Goal: Contribute content

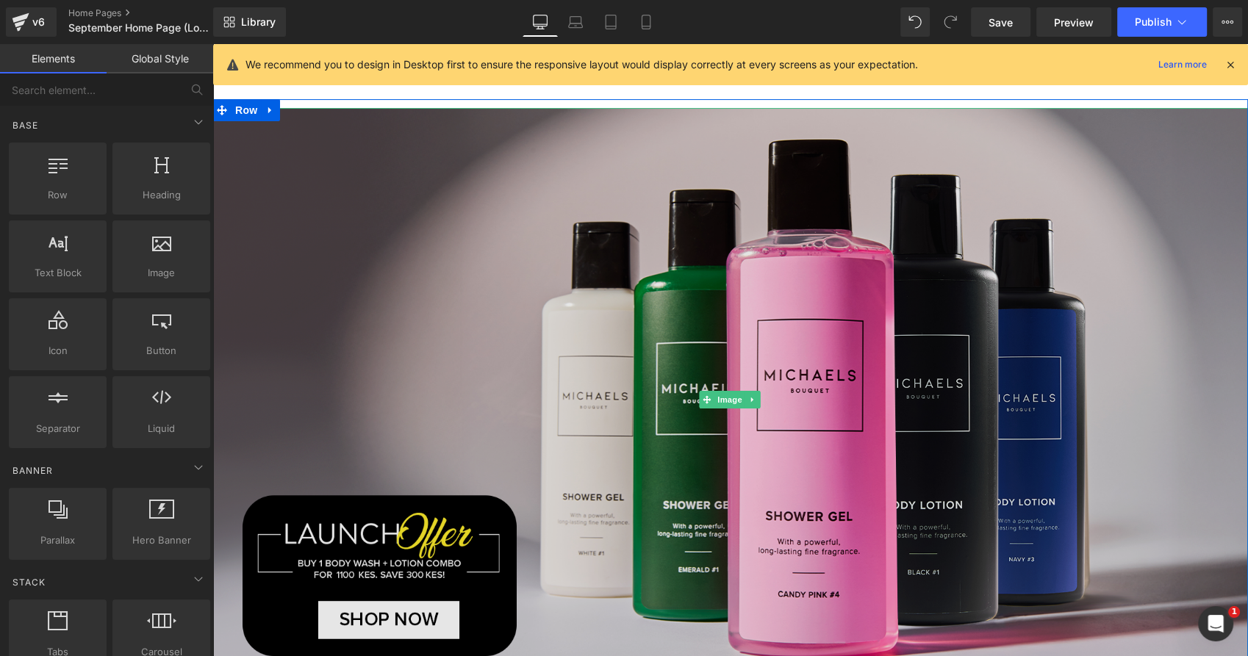
scroll to position [378, 0]
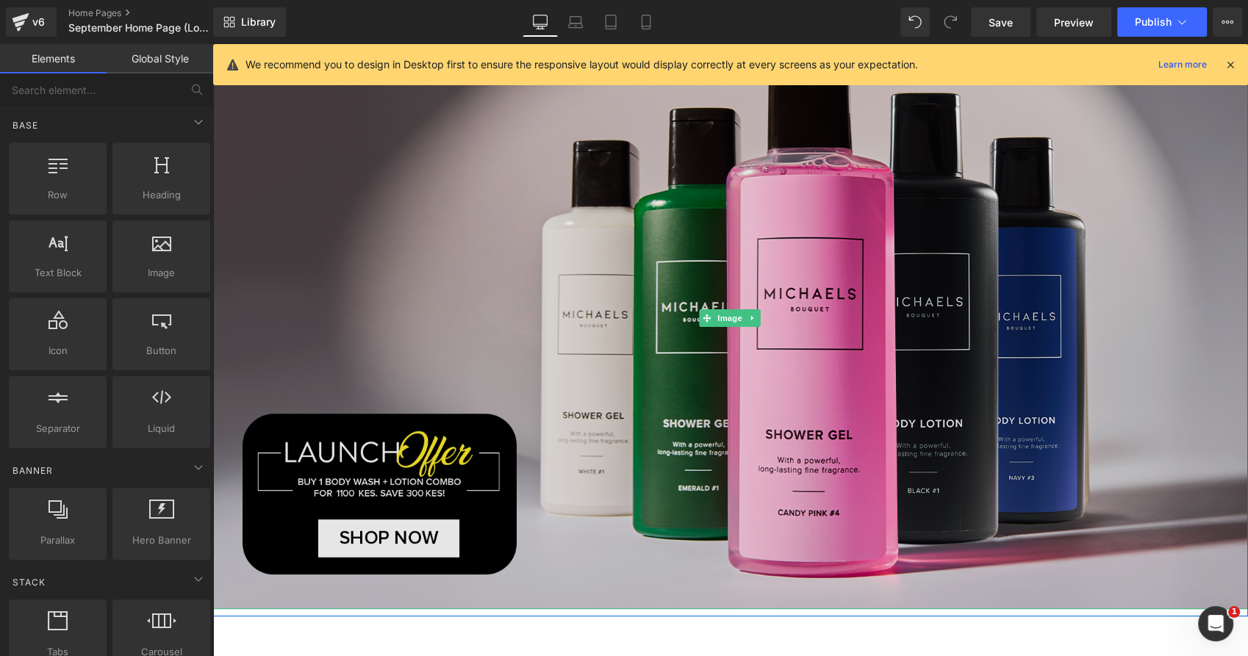
drag, startPoint x: 604, startPoint y: 188, endPoint x: 314, endPoint y: 205, distance: 290.0
click at [604, 188] on img at bounding box center [729, 317] width 1035 height 583
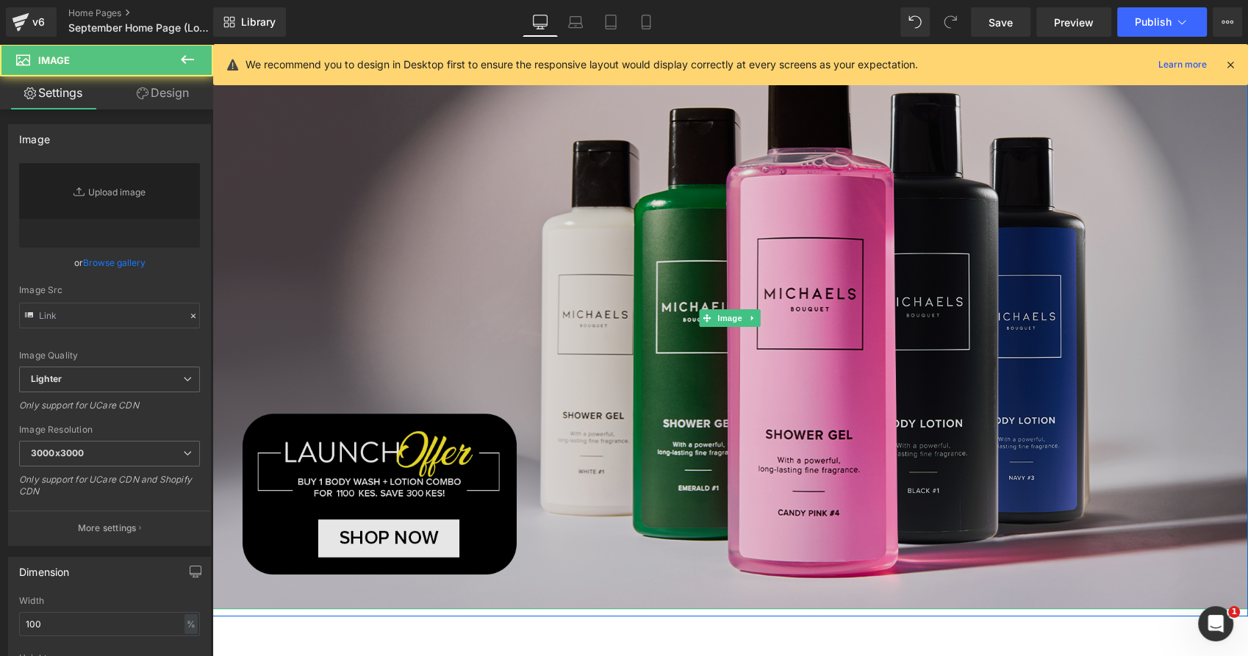
type input "[URL][DOMAIN_NAME]"
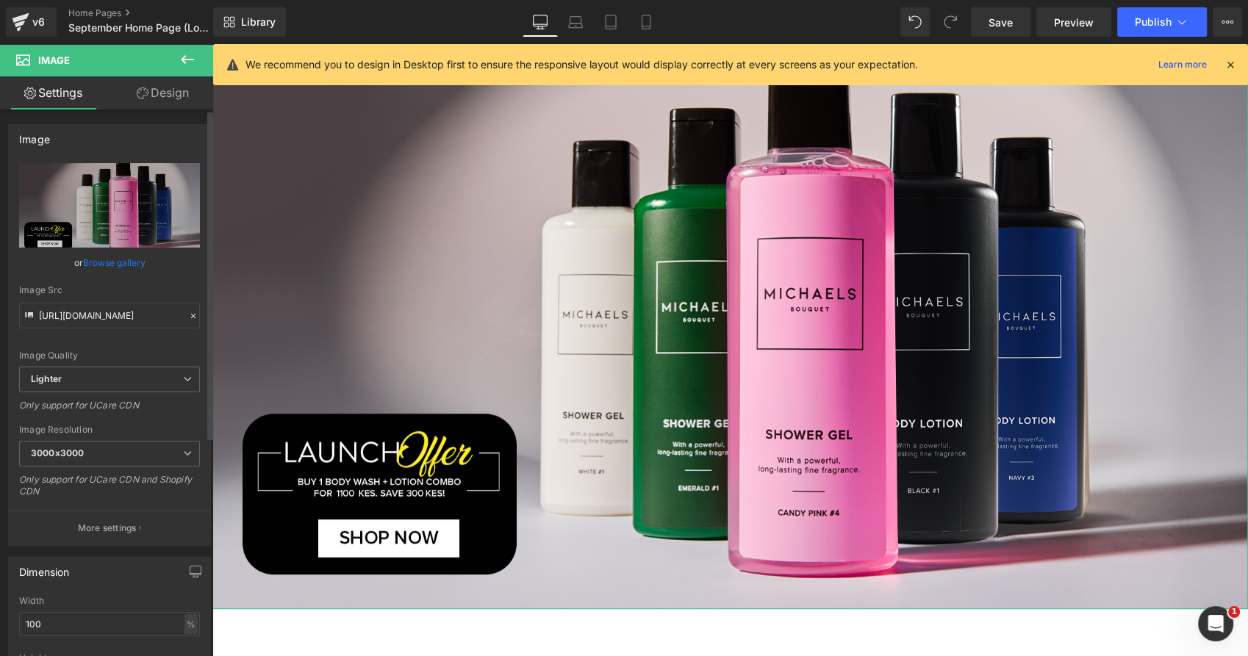
click at [101, 261] on link "Browse gallery" at bounding box center [114, 263] width 62 height 26
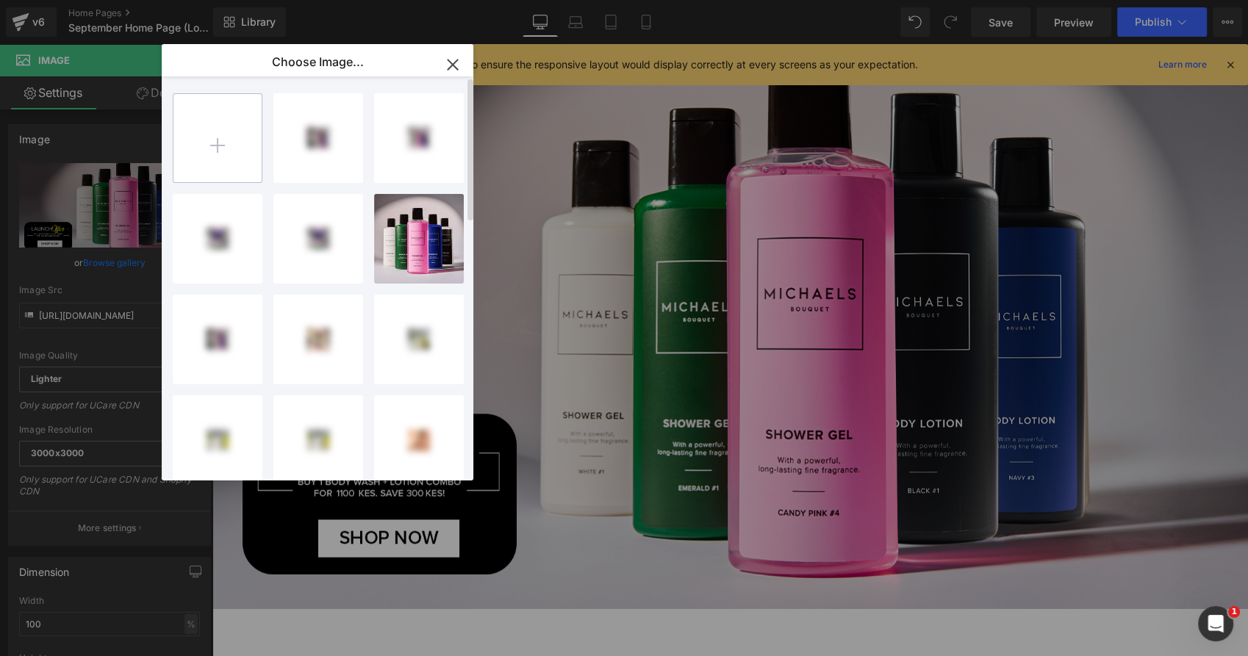
click at [213, 141] on input "file" at bounding box center [217, 138] width 88 height 88
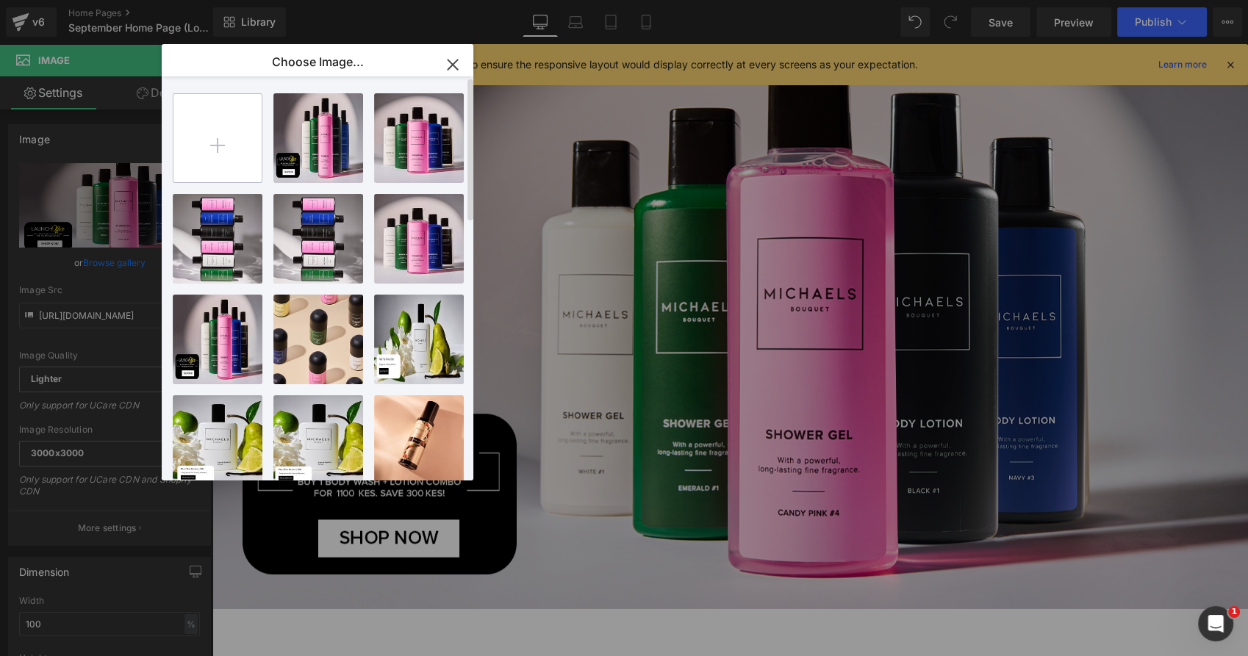
type input "C:\fakepath\SHOP NOW.png"
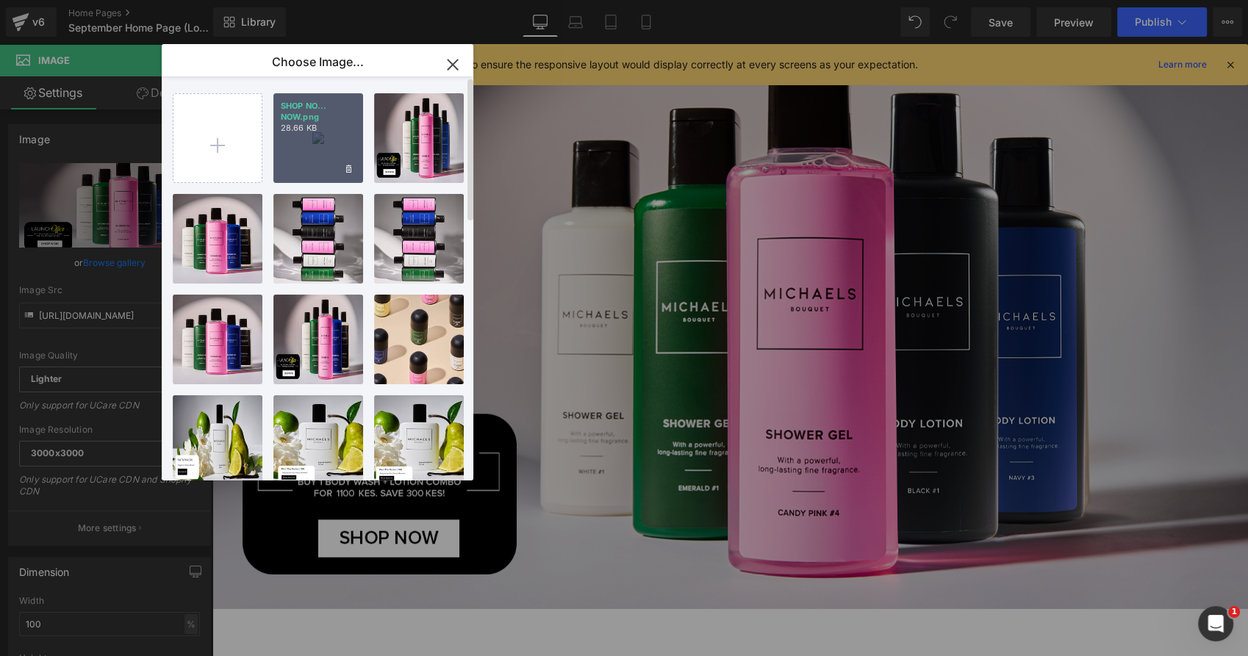
click at [314, 150] on div "SHOP NO... NOW.png 28.66 KB" at bounding box center [318, 138] width 90 height 90
type input "[URL][DOMAIN_NAME]"
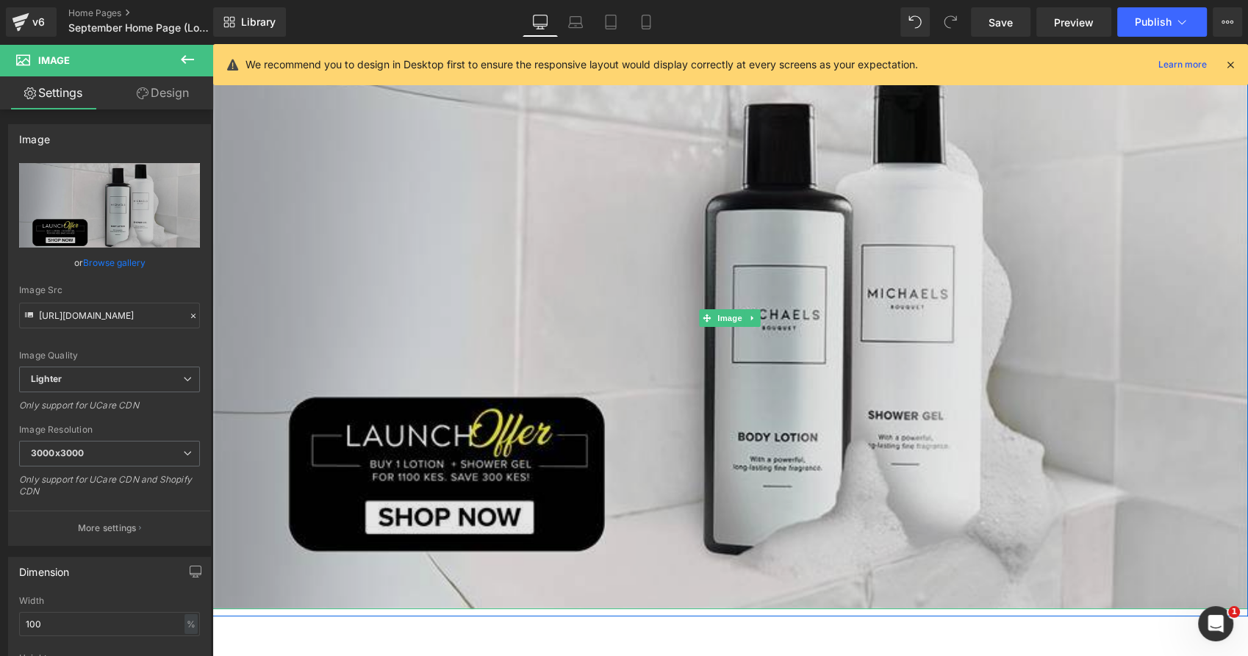
click at [489, 208] on img at bounding box center [729, 317] width 1035 height 583
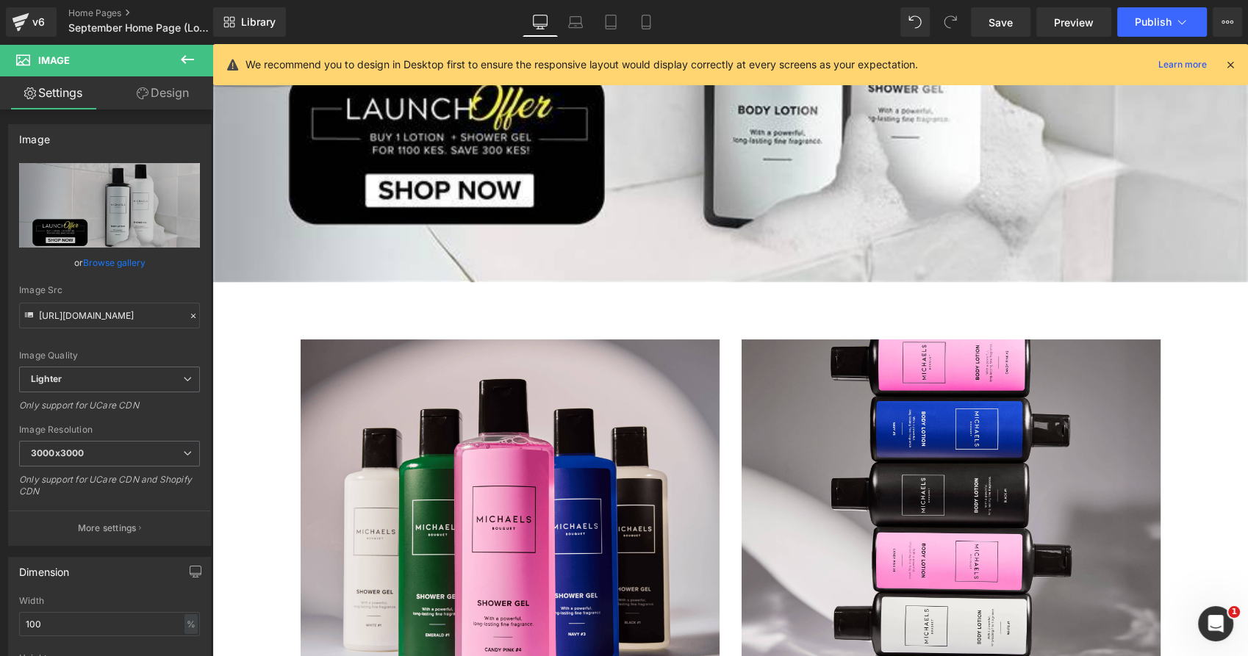
click at [608, 373] on div at bounding box center [510, 522] width 419 height 367
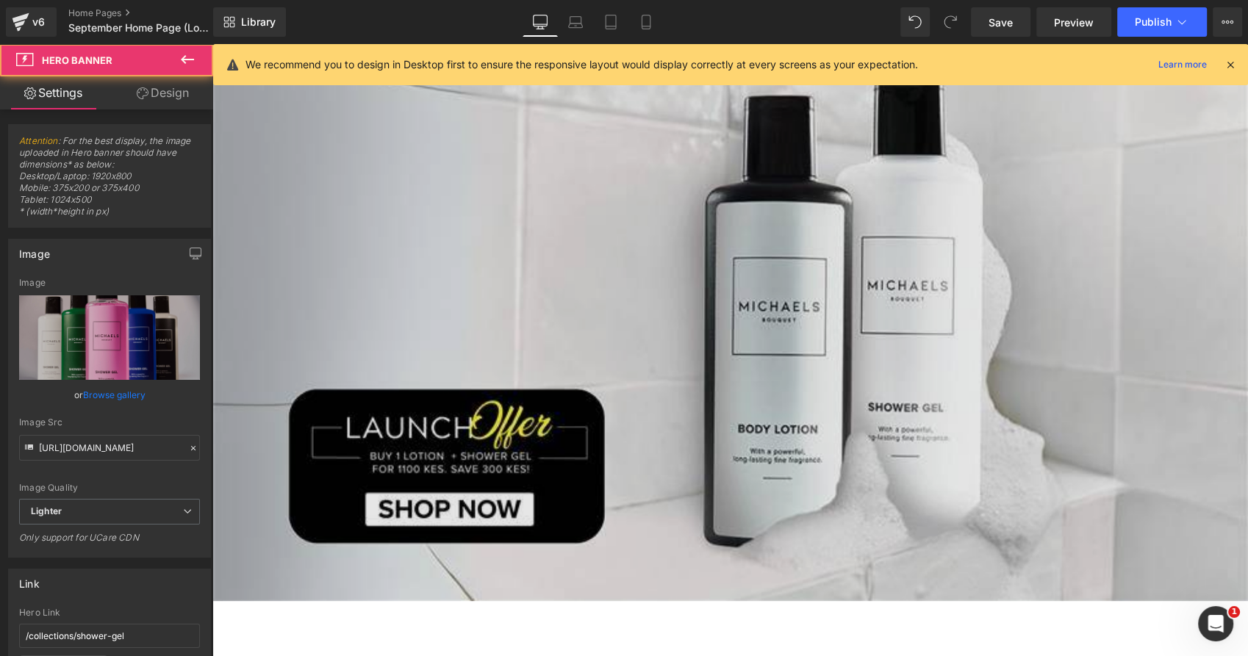
scroll to position [297, 0]
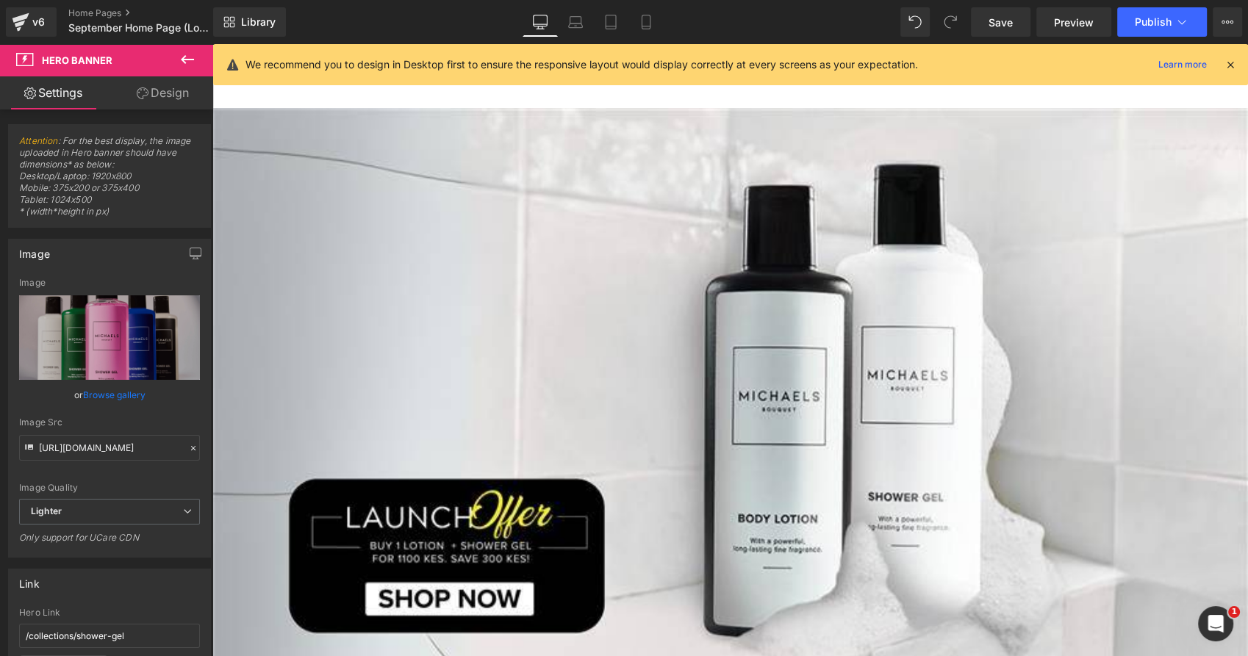
click at [109, 393] on link "Browse gallery" at bounding box center [114, 395] width 62 height 26
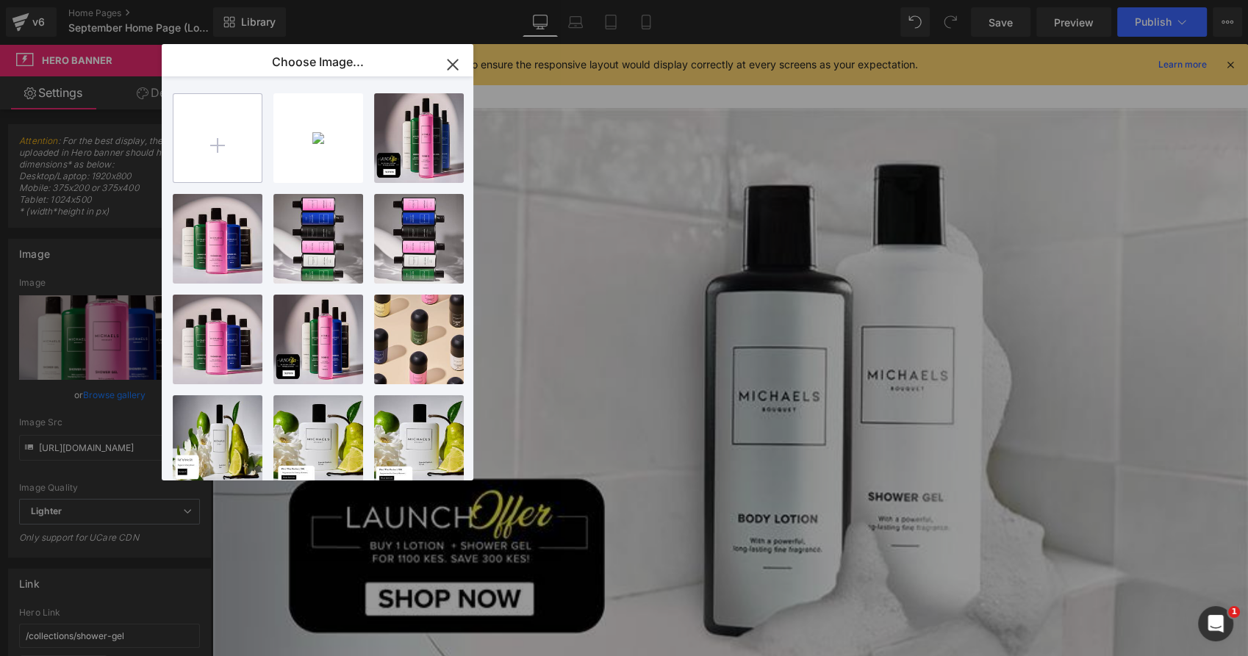
click at [236, 131] on input "file" at bounding box center [217, 138] width 88 height 88
type input "C:\fakepath\Copy of SHOP NOW.png"
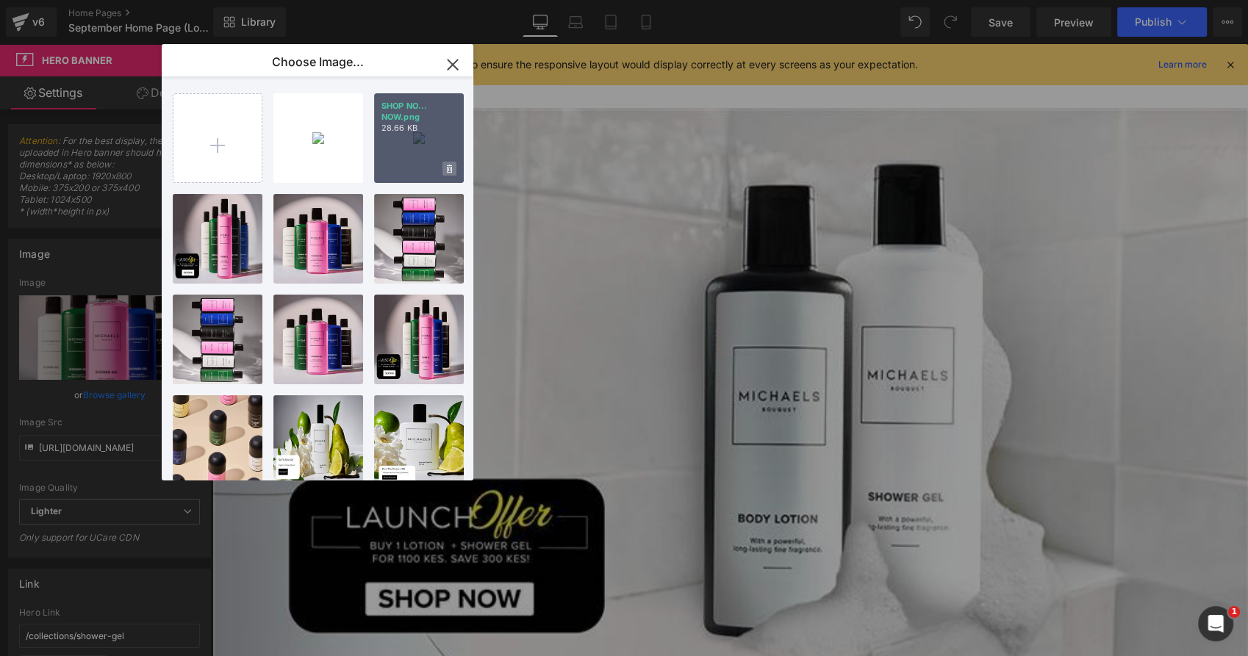
click at [451, 169] on icon at bounding box center [449, 169] width 5 height 8
click at [393, 163] on span "Yes" at bounding box center [399, 168] width 37 height 15
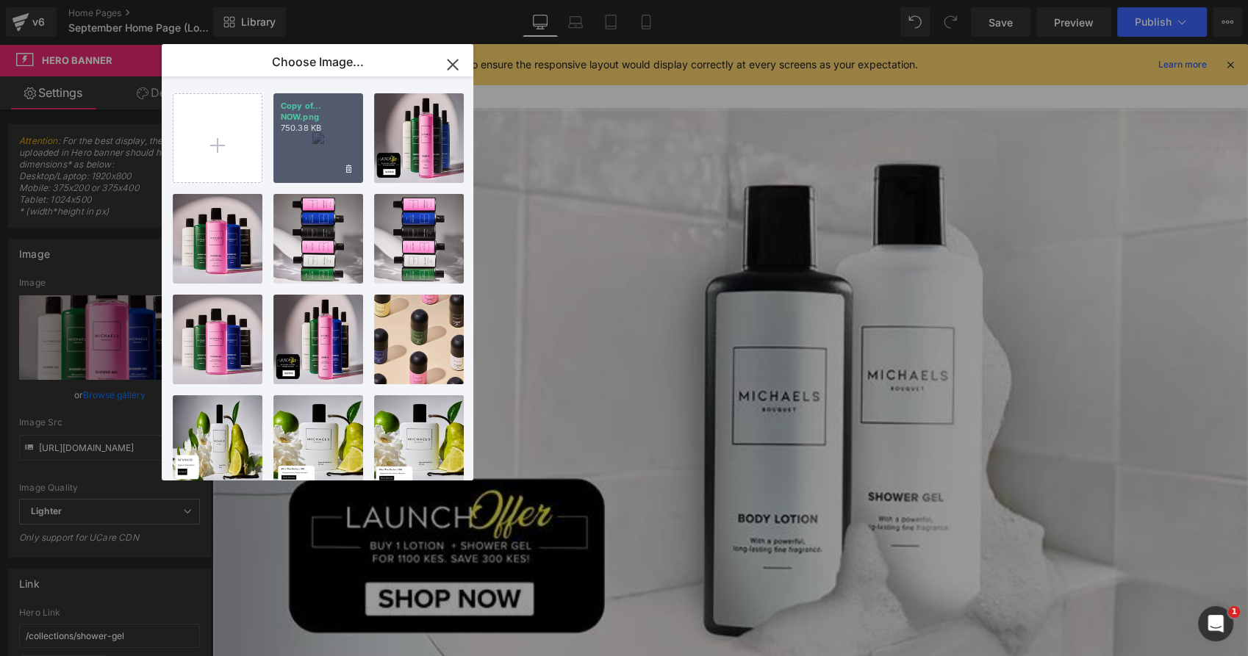
click at [335, 138] on div "Copy of... NOW.png 750.38 KB" at bounding box center [318, 138] width 90 height 90
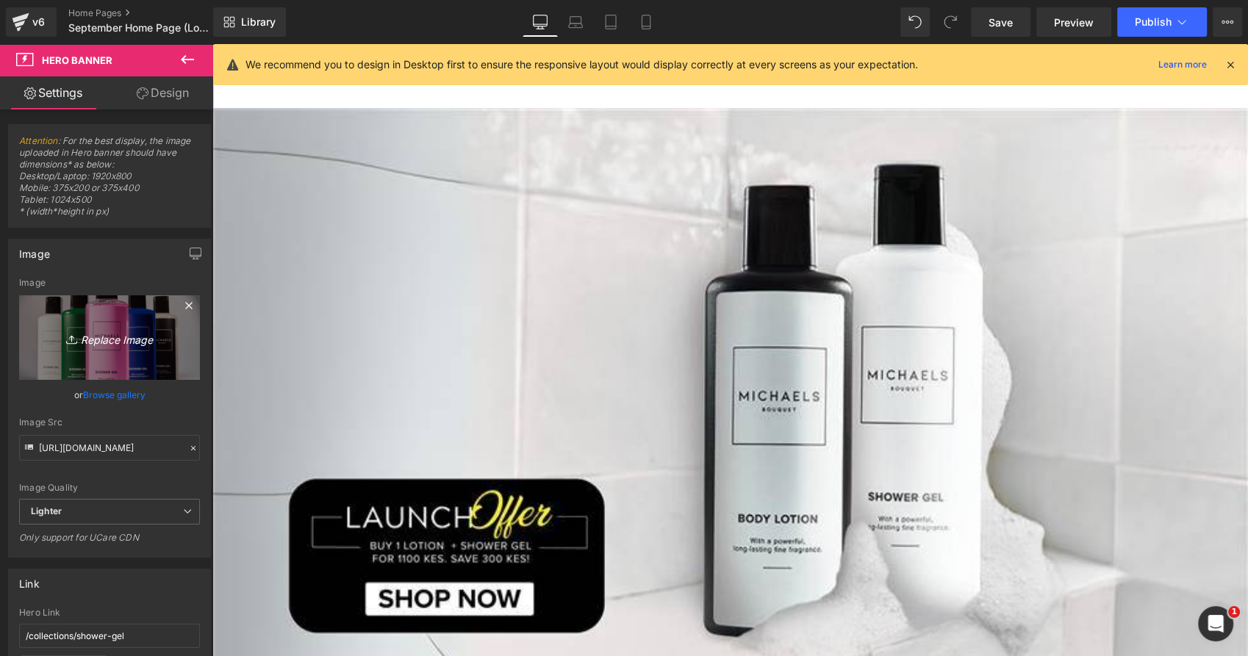
click at [112, 345] on icon "Replace Image" at bounding box center [110, 337] width 118 height 18
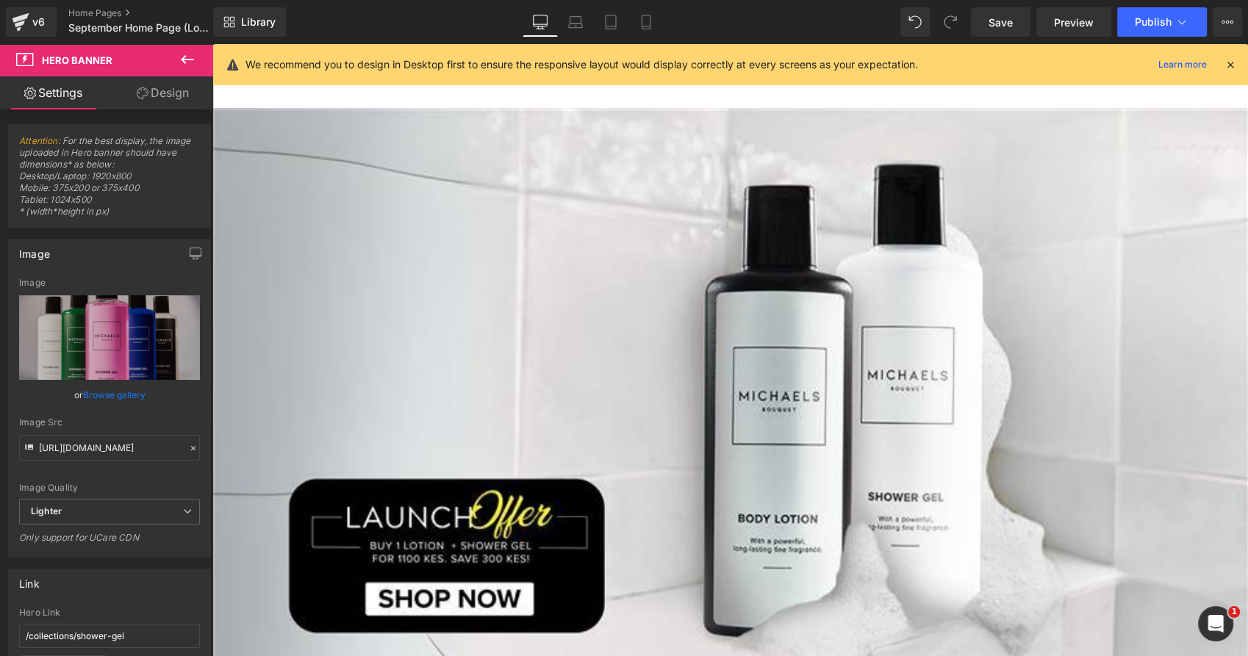
click at [126, 389] on link "Browse gallery" at bounding box center [114, 395] width 62 height 26
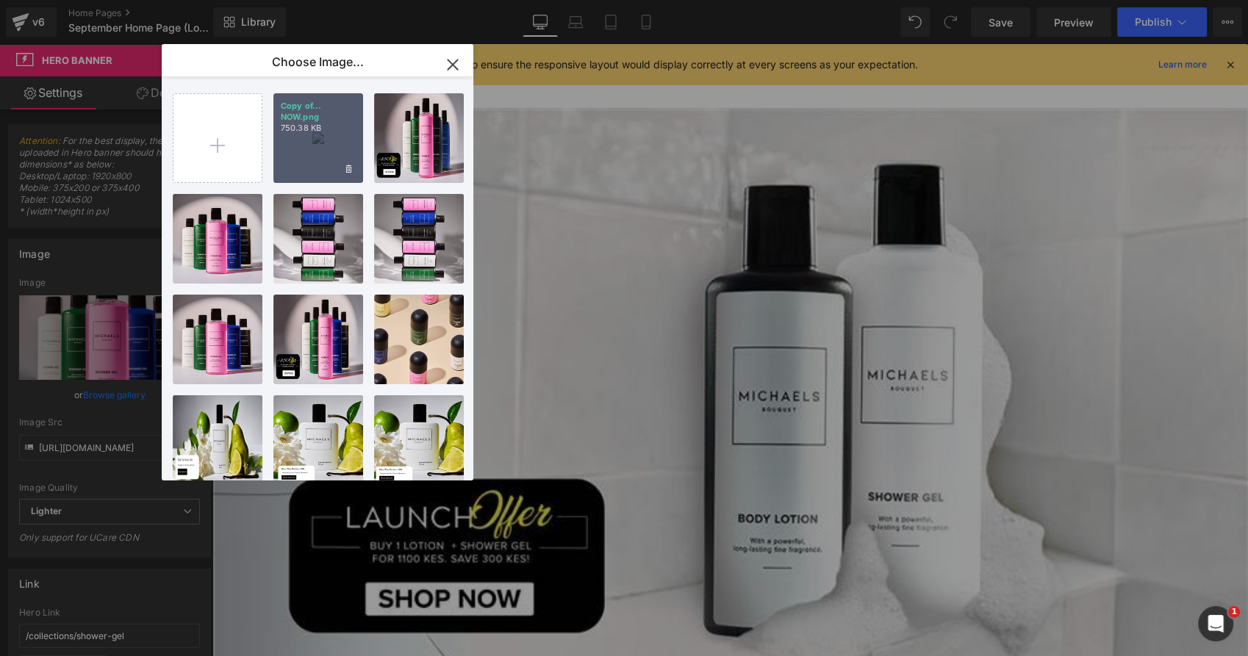
click at [316, 178] on div "Copy of... NOW.png 750.38 KB" at bounding box center [318, 138] width 90 height 90
type input "[URL][DOMAIN_NAME]"
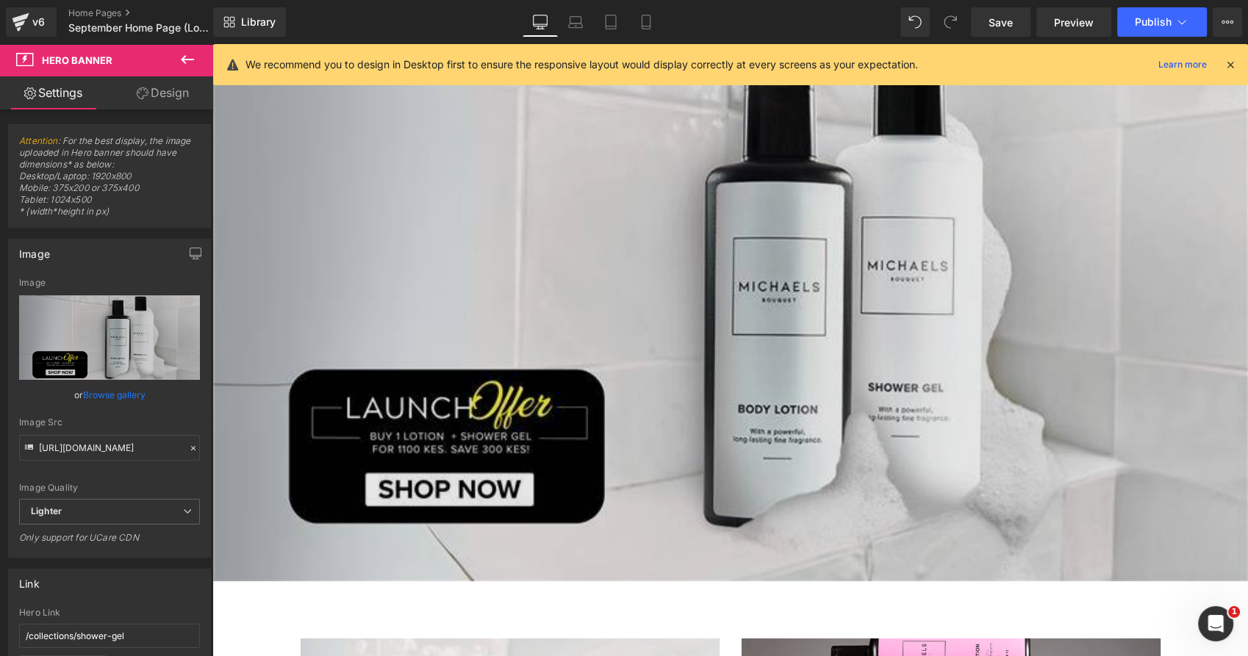
scroll to position [408, 0]
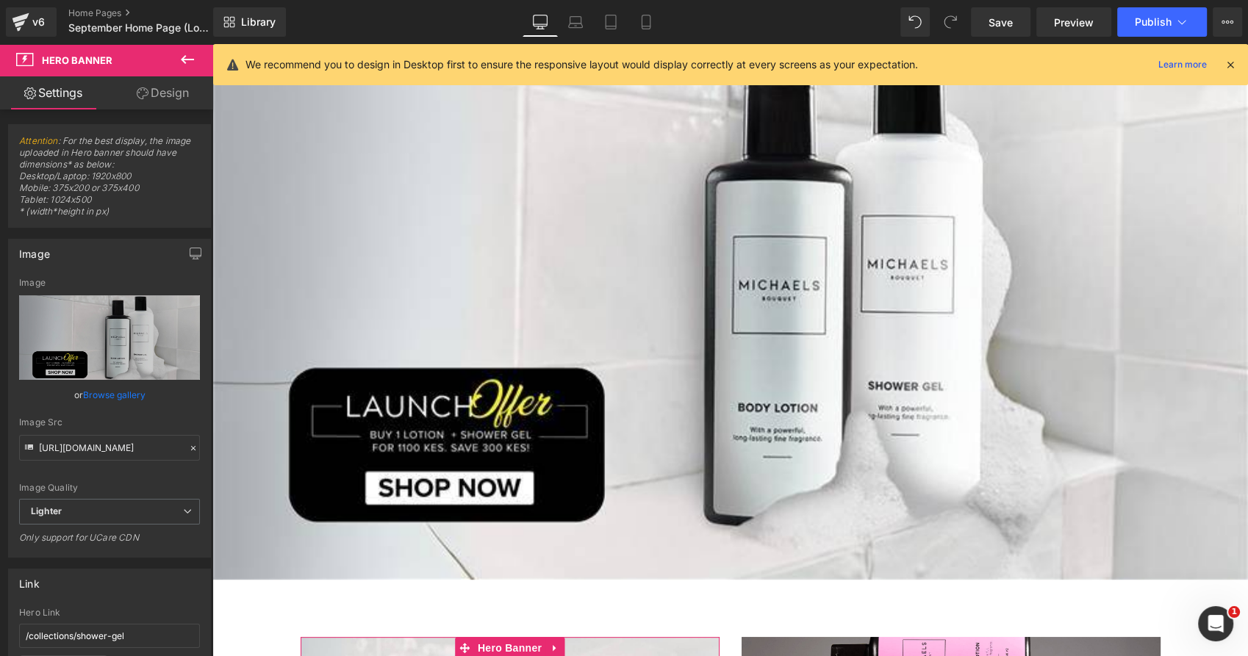
click at [101, 390] on link "Browse gallery" at bounding box center [114, 395] width 62 height 26
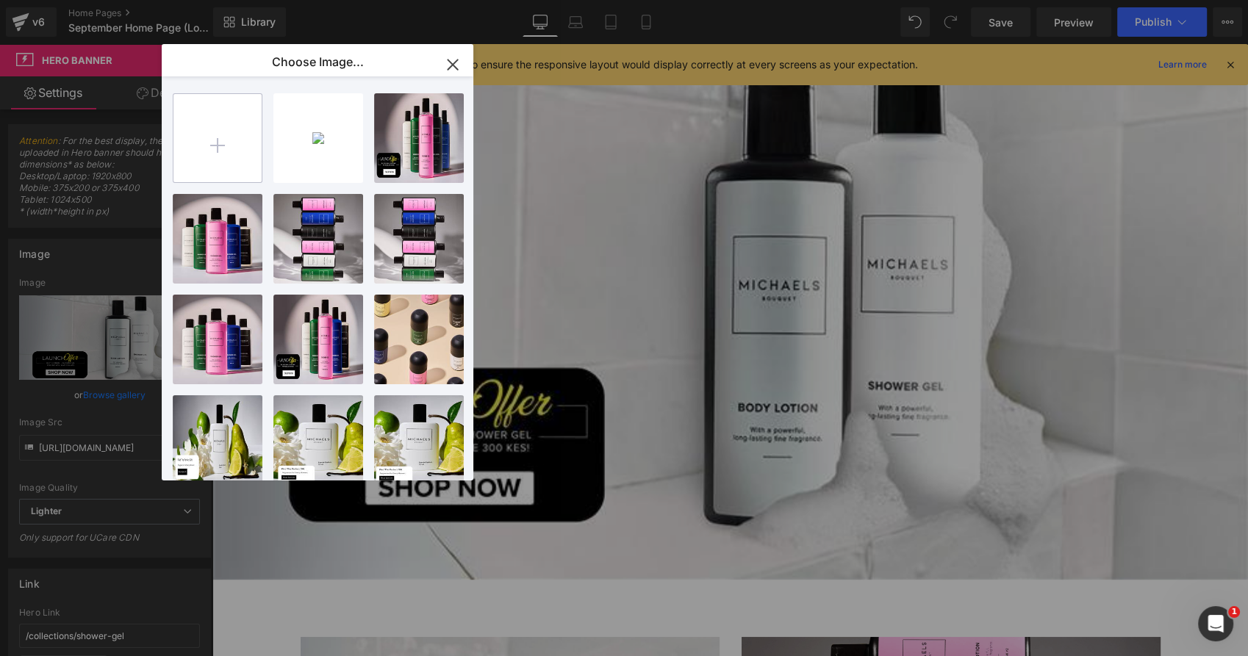
click at [216, 138] on input "file" at bounding box center [217, 138] width 88 height 88
type input "C:\fakepath\Copy of SHOP NOW.png"
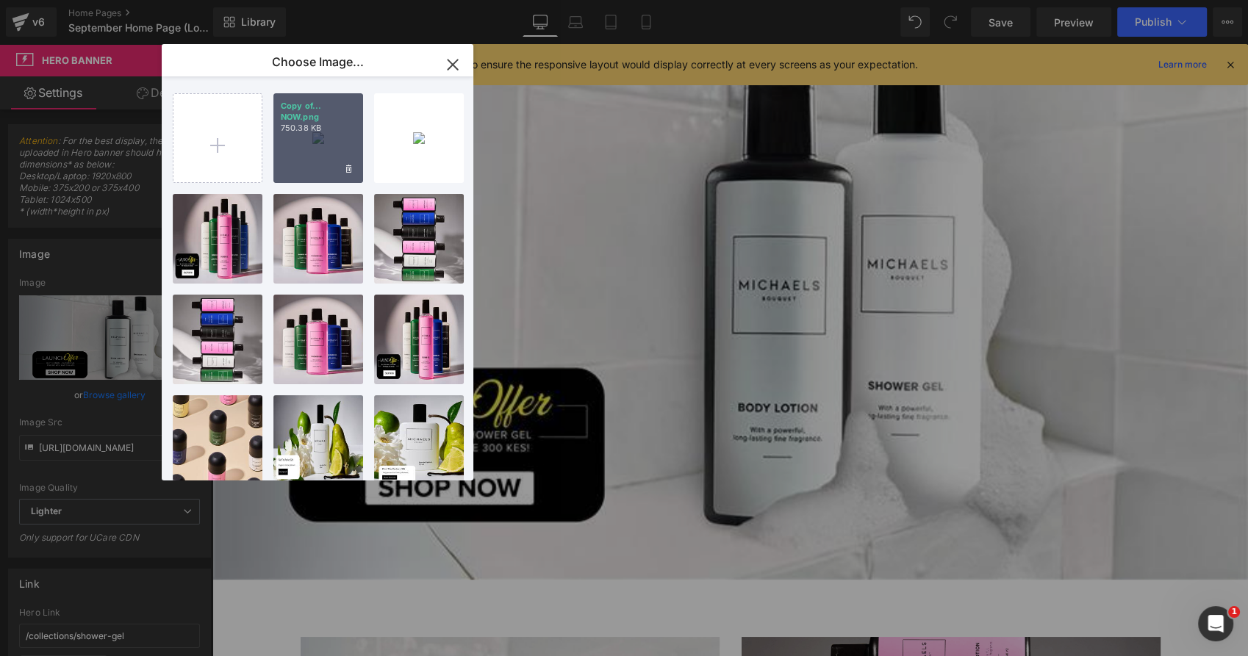
click at [312, 148] on div "Copy of... NOW.png 750.38 KB" at bounding box center [318, 138] width 90 height 90
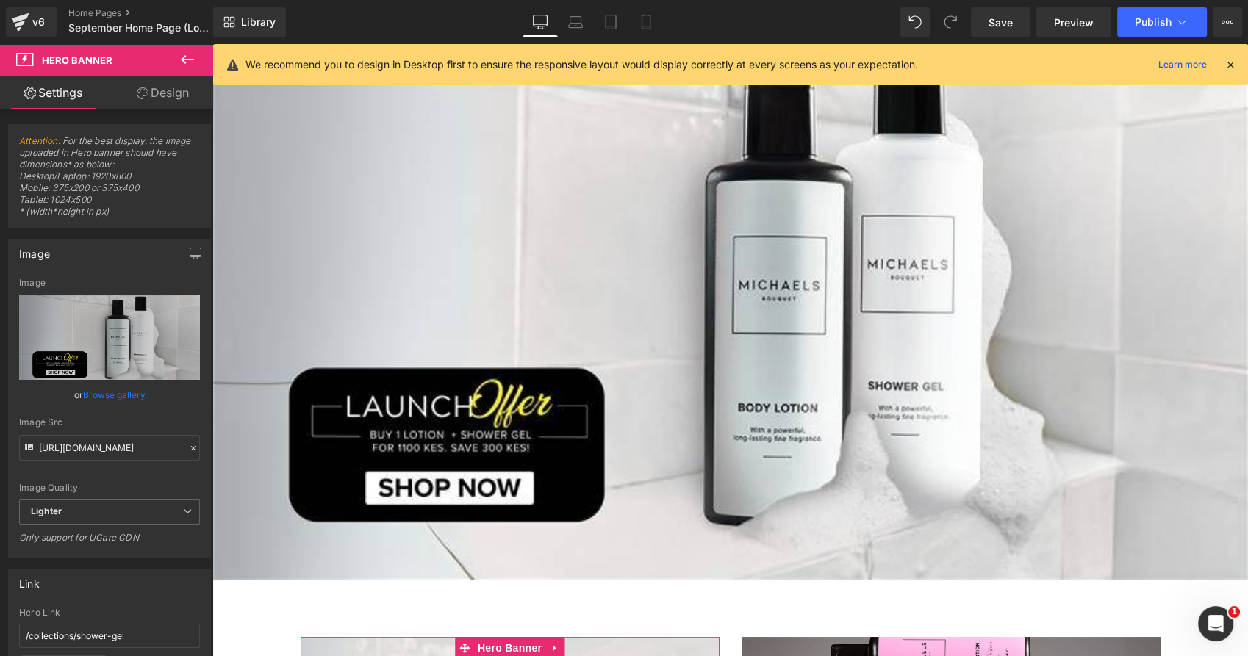
click at [129, 393] on link "Browse gallery" at bounding box center [114, 395] width 62 height 26
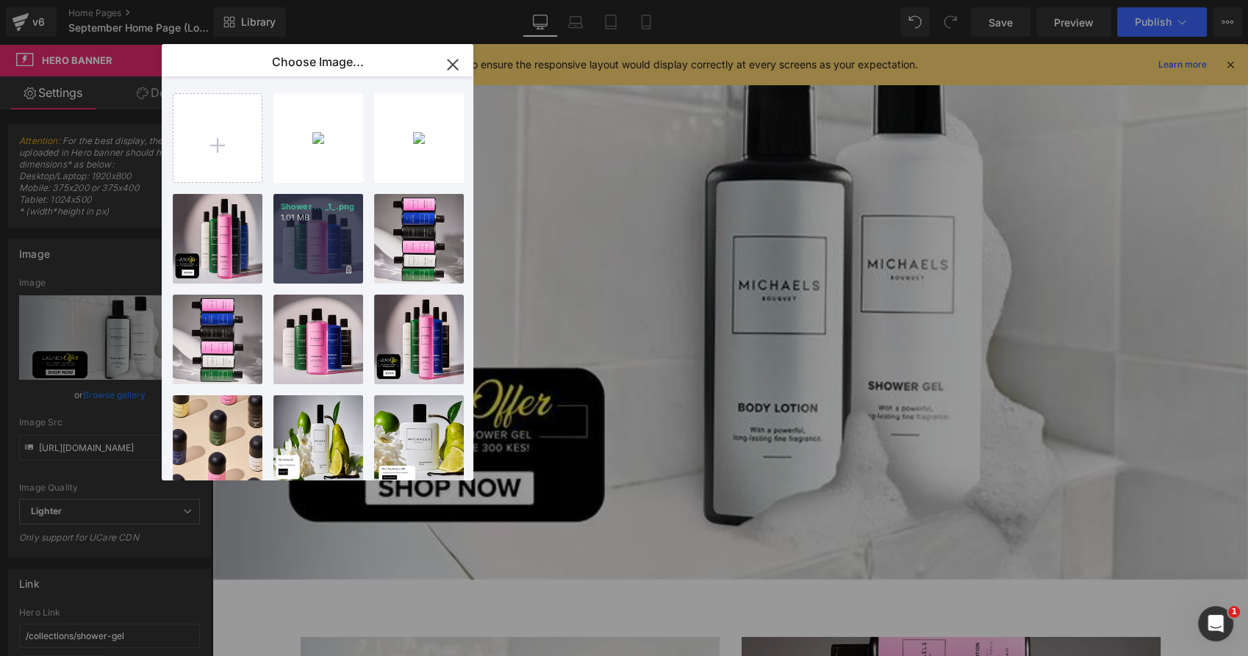
click at [295, 229] on div "Shower ... _1_.png 1.01 MB" at bounding box center [318, 239] width 90 height 90
type input "[URL][DOMAIN_NAME]"
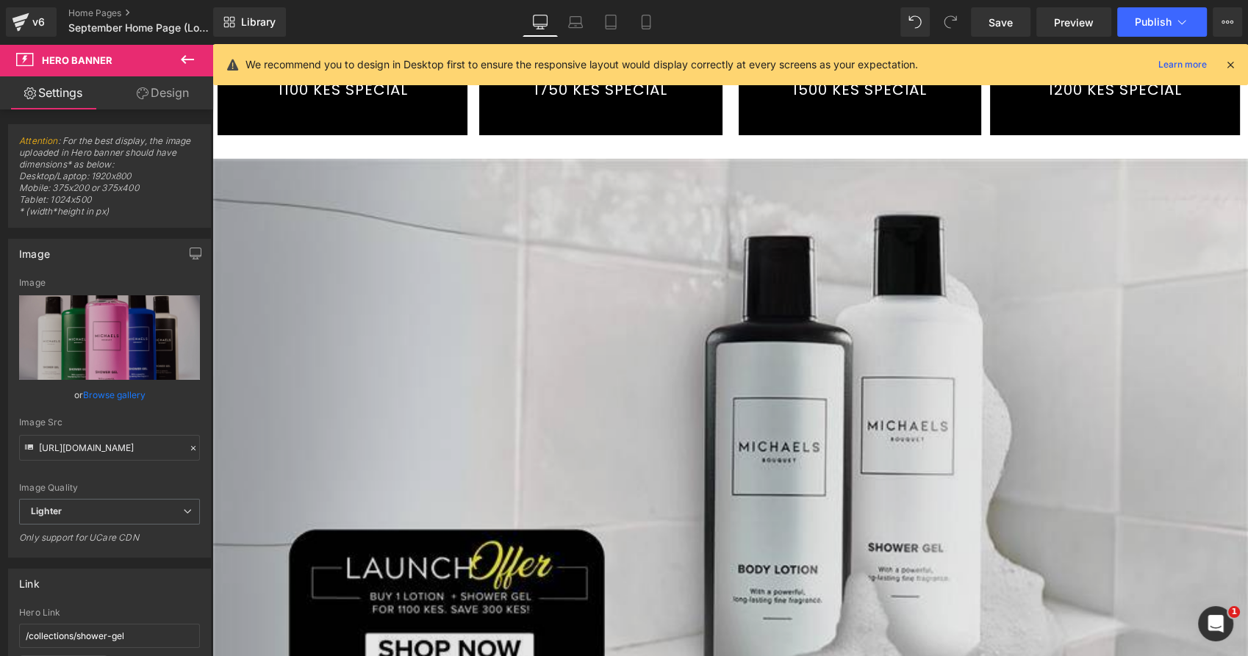
scroll to position [245, 0]
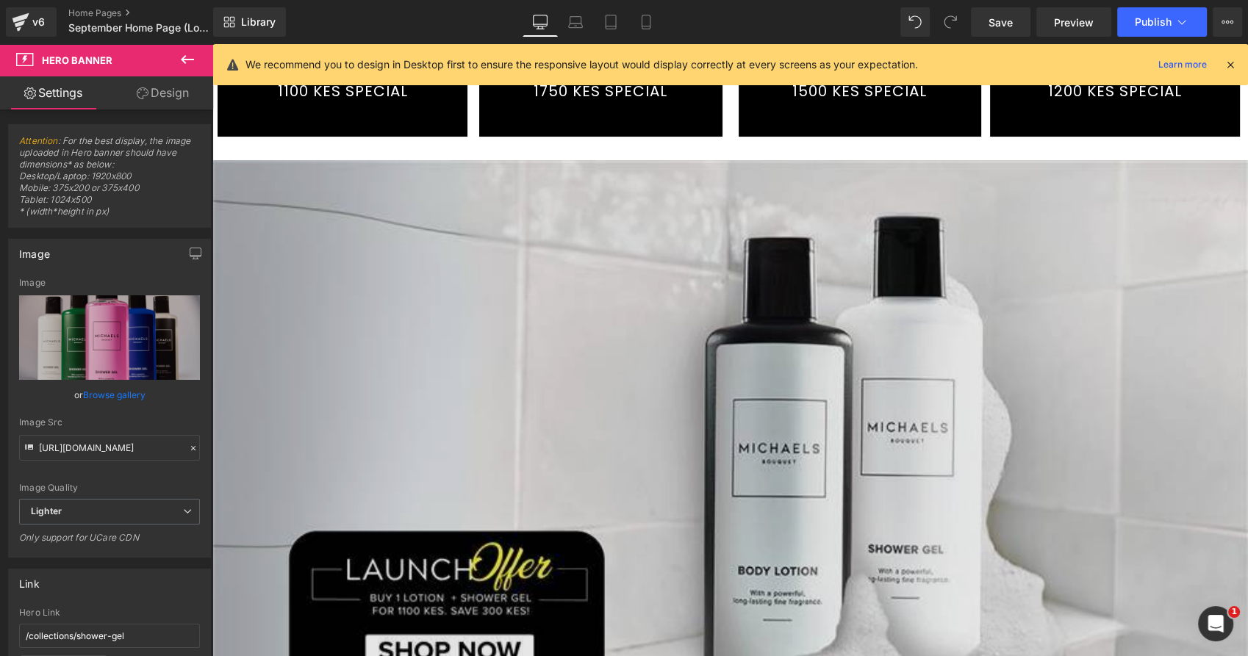
click at [400, 290] on img at bounding box center [729, 451] width 1035 height 583
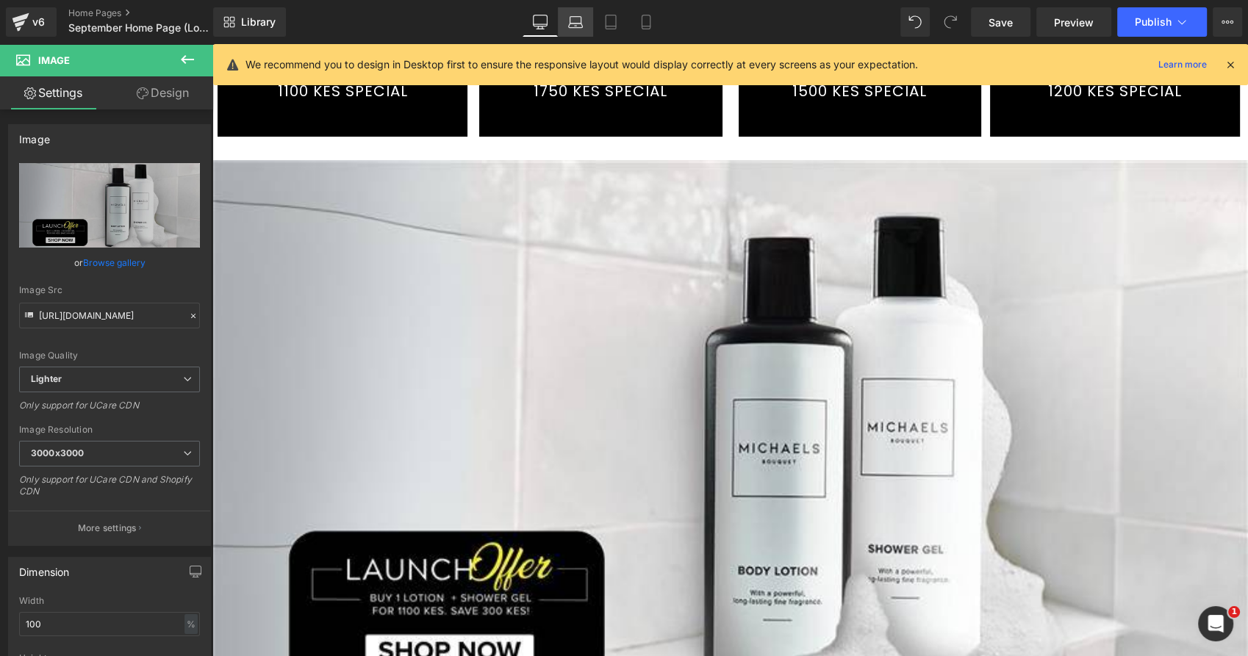
click at [578, 18] on icon at bounding box center [575, 22] width 15 height 15
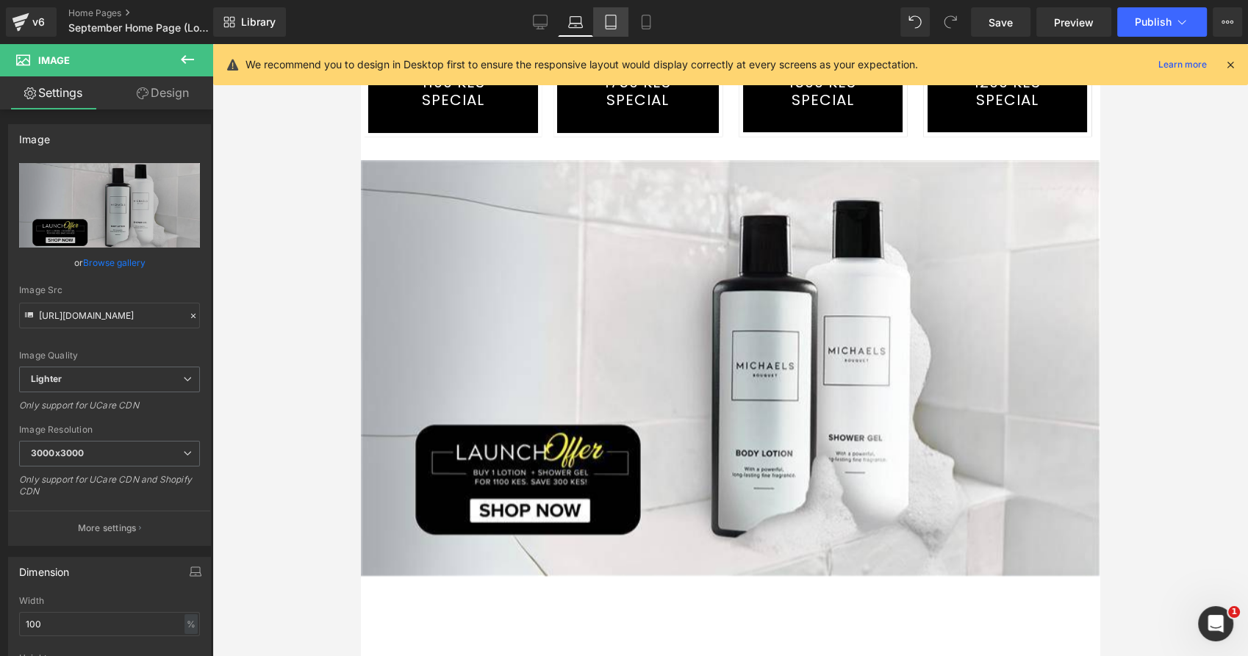
drag, startPoint x: 605, startPoint y: 20, endPoint x: 616, endPoint y: 25, distance: 11.5
click at [606, 21] on icon at bounding box center [610, 22] width 15 height 15
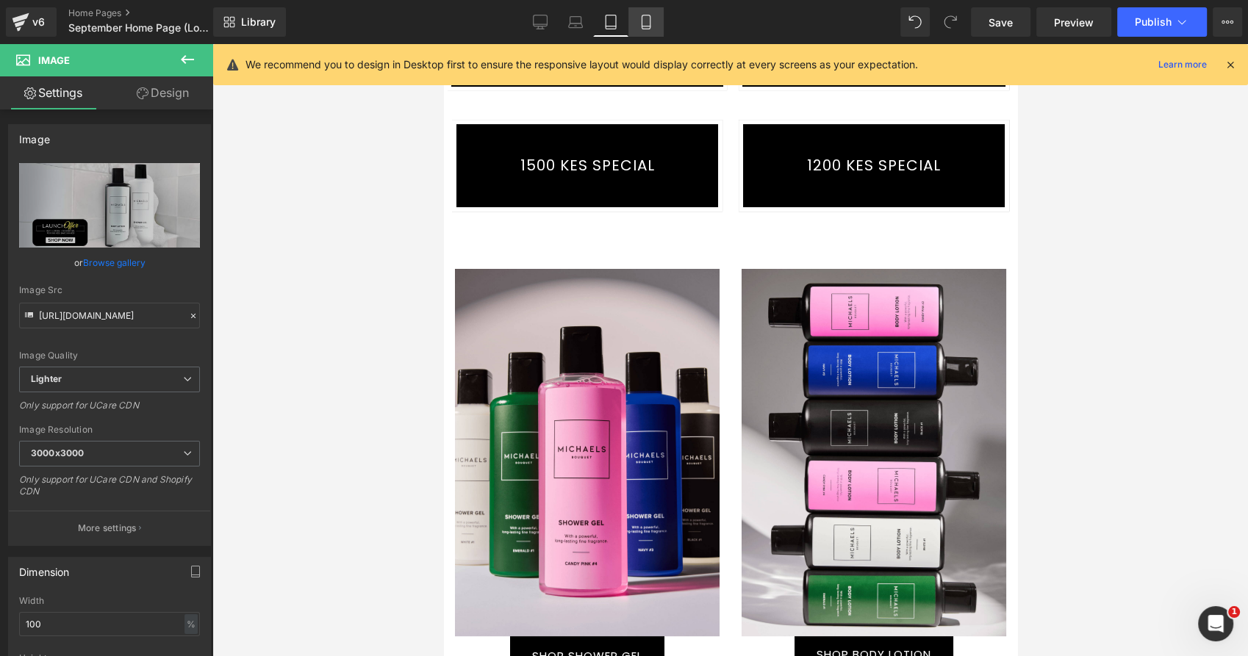
scroll to position [0, 0]
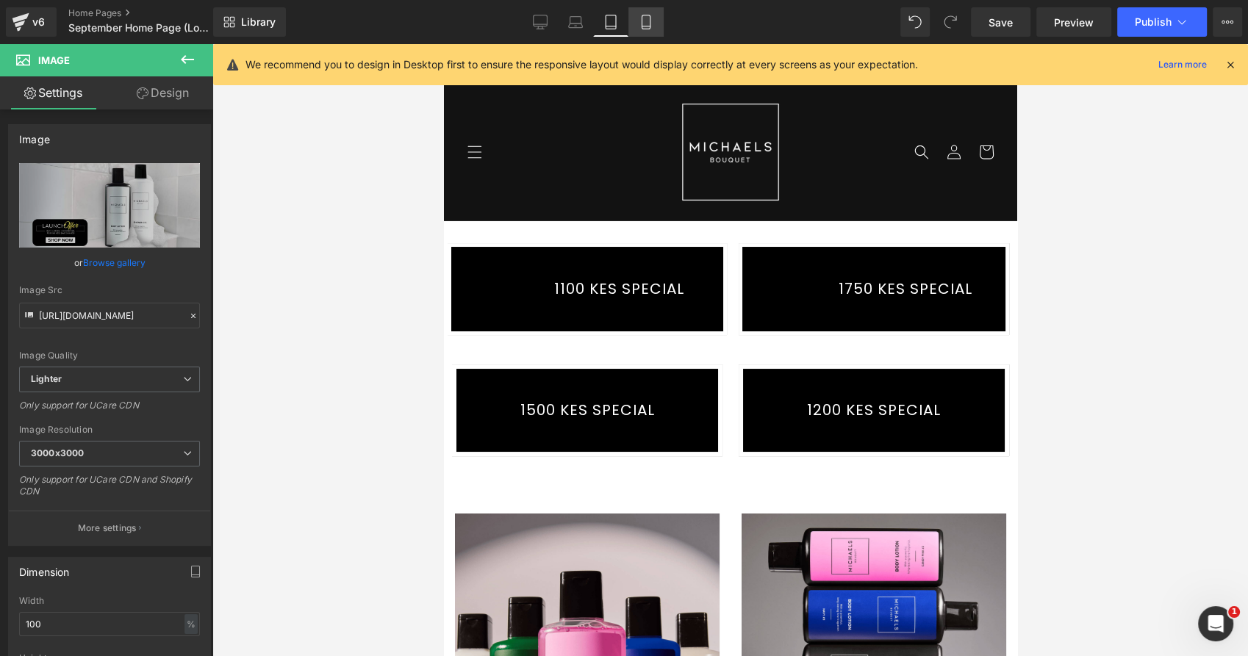
click at [638, 27] on icon at bounding box center [645, 22] width 15 height 15
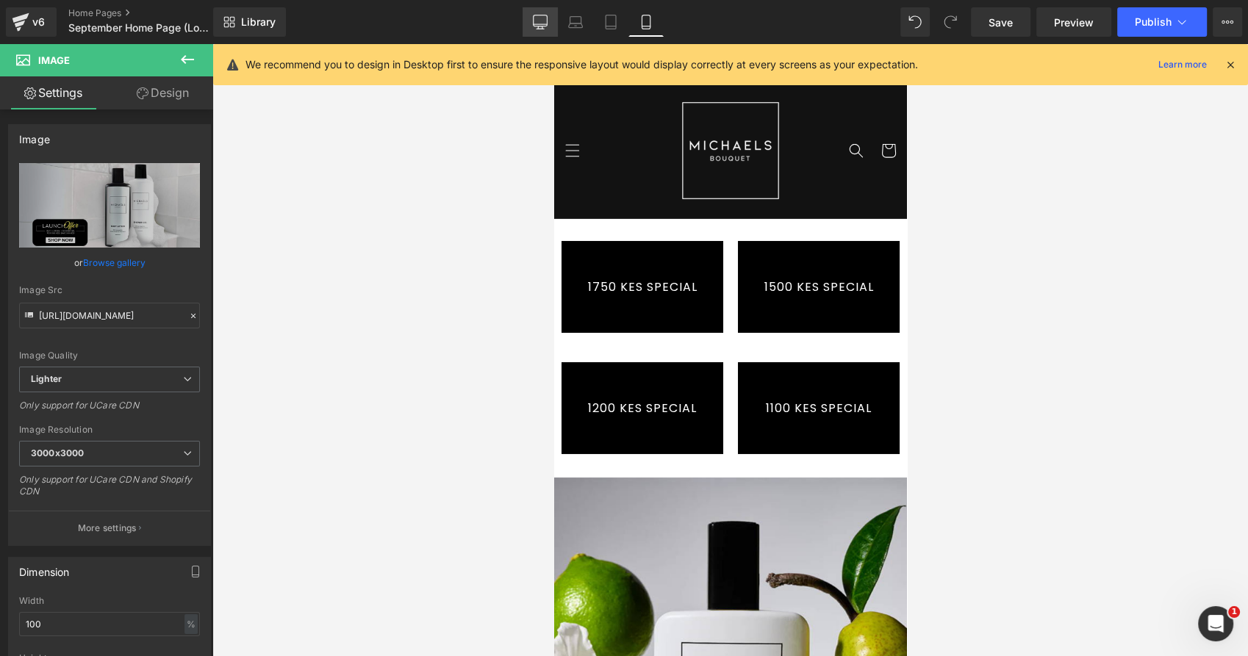
click at [539, 20] on icon at bounding box center [540, 22] width 15 height 15
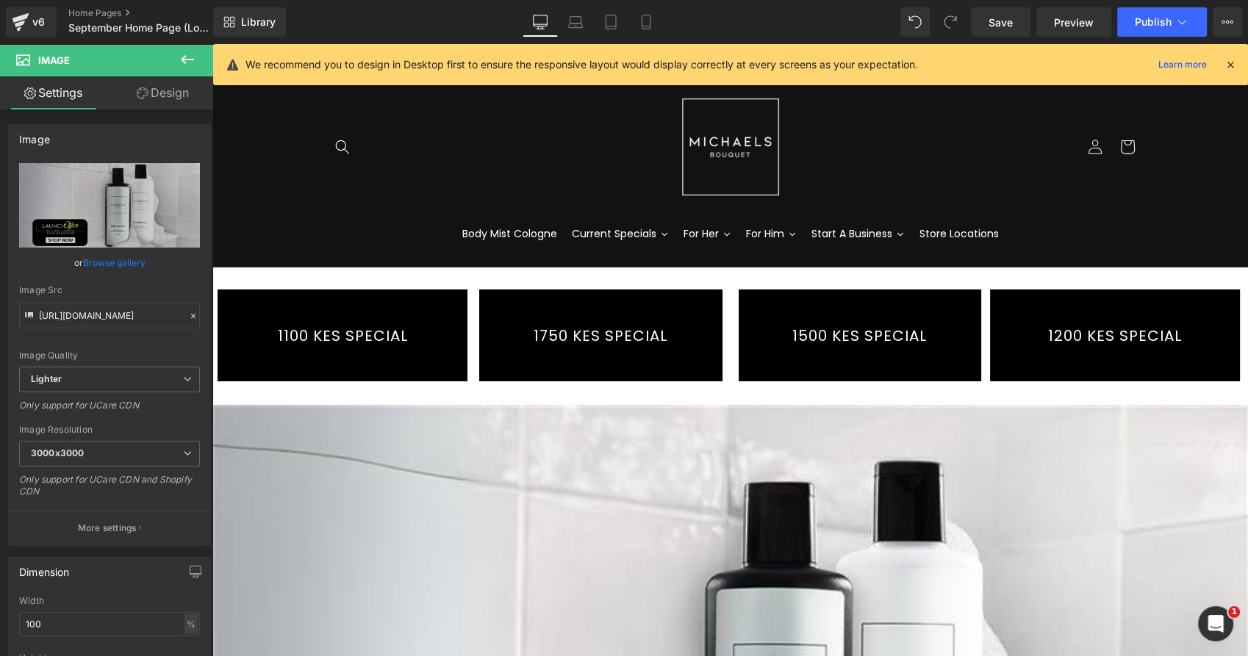
scroll to position [154, 0]
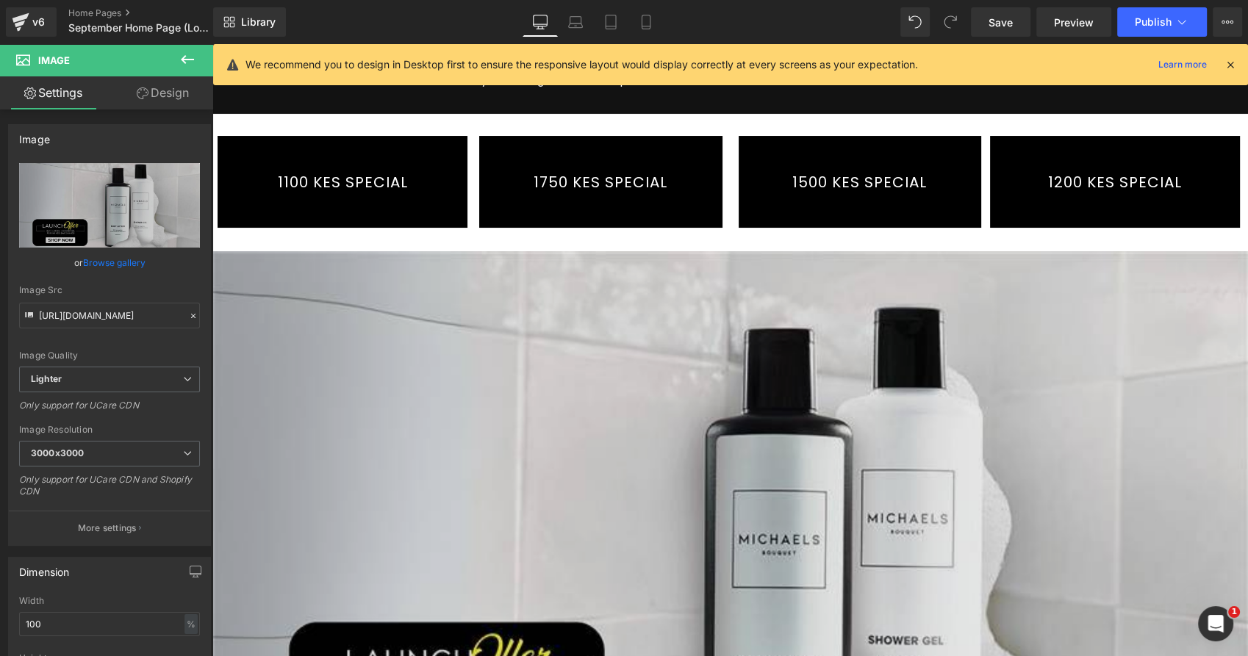
click at [507, 337] on img at bounding box center [729, 542] width 1035 height 583
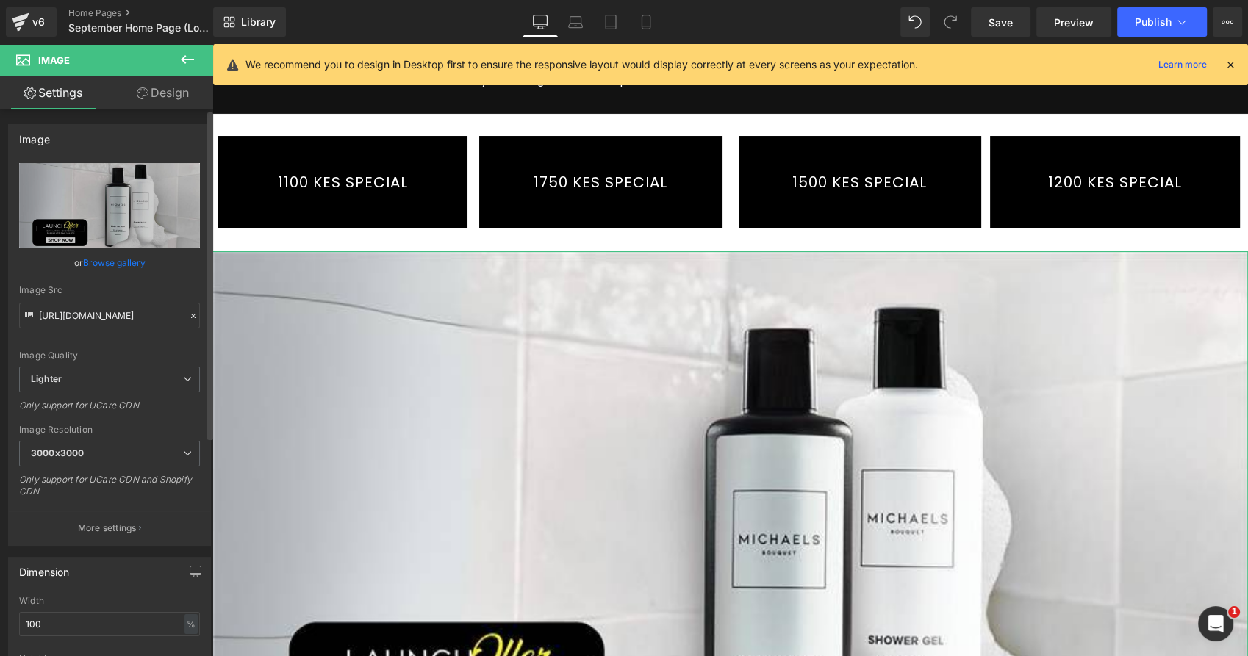
click at [118, 263] on link "Browse gallery" at bounding box center [114, 263] width 62 height 26
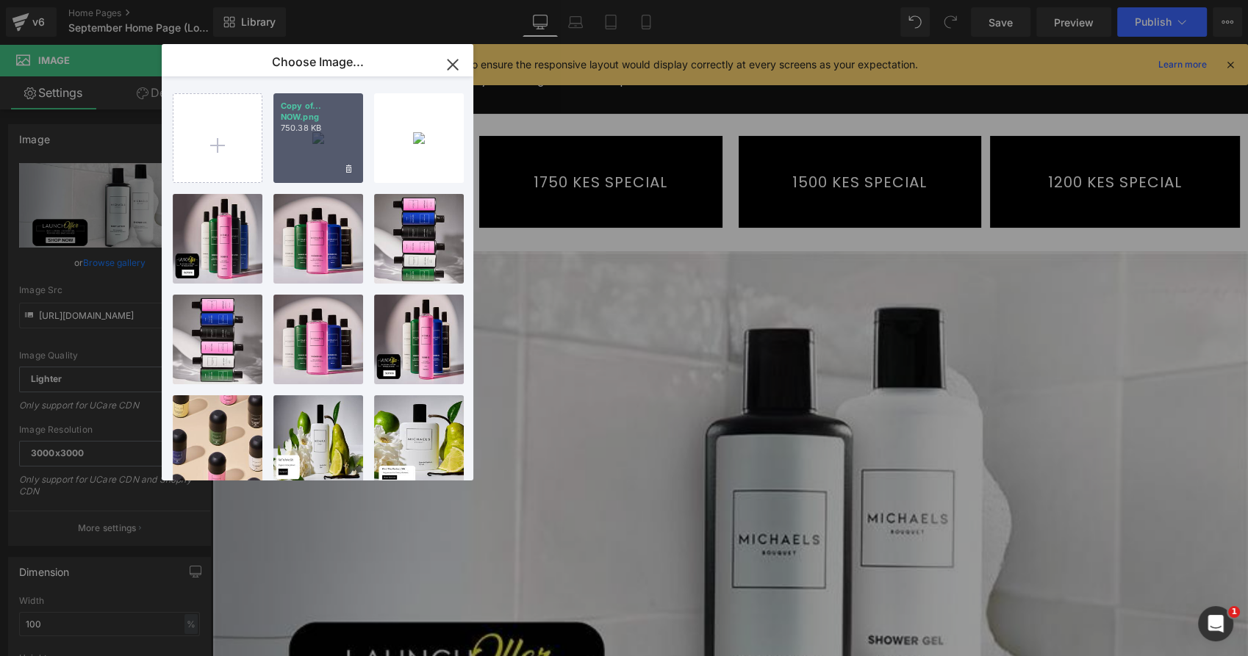
click at [334, 140] on div "Copy of... NOW.png 750.38 KB" at bounding box center [318, 138] width 90 height 90
type input "[URL][DOMAIN_NAME]"
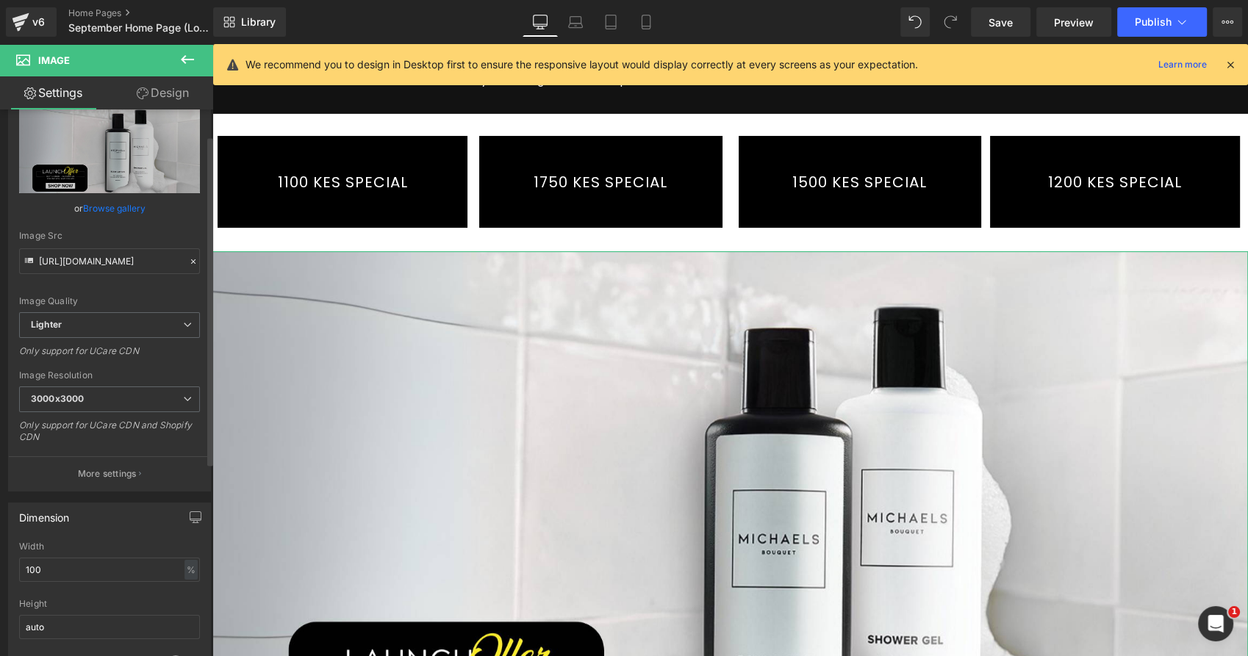
scroll to position [82, 0]
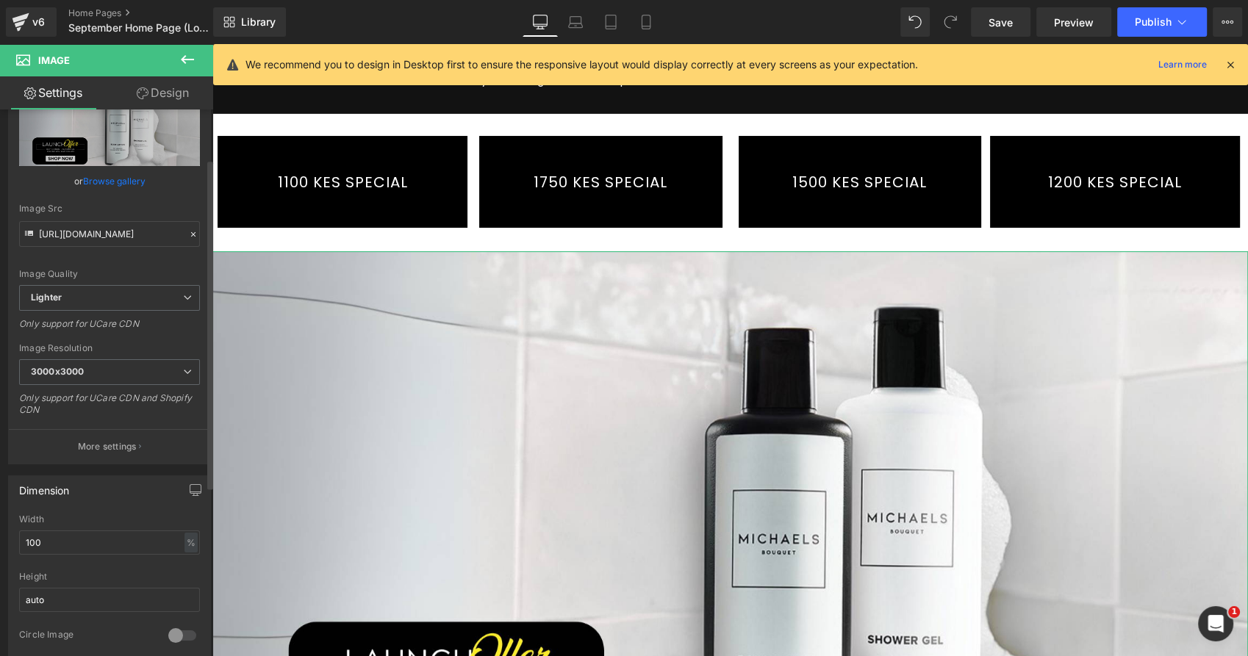
click at [126, 261] on div "Image Quality Lighter Lightest Lighter Lighter Lightest Only support for UCare …" at bounding box center [109, 184] width 181 height 204
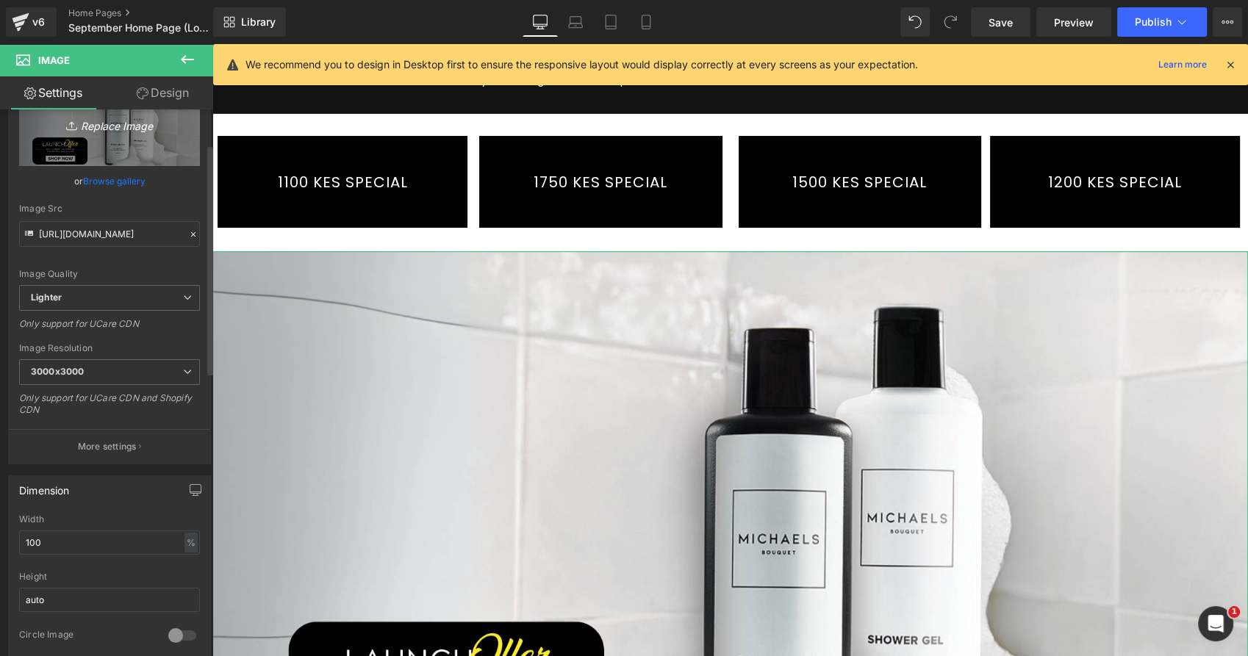
click at [59, 155] on link "Replace Image" at bounding box center [109, 124] width 181 height 84
type input "C:\fakepath\Copy of SHOP NOW.png"
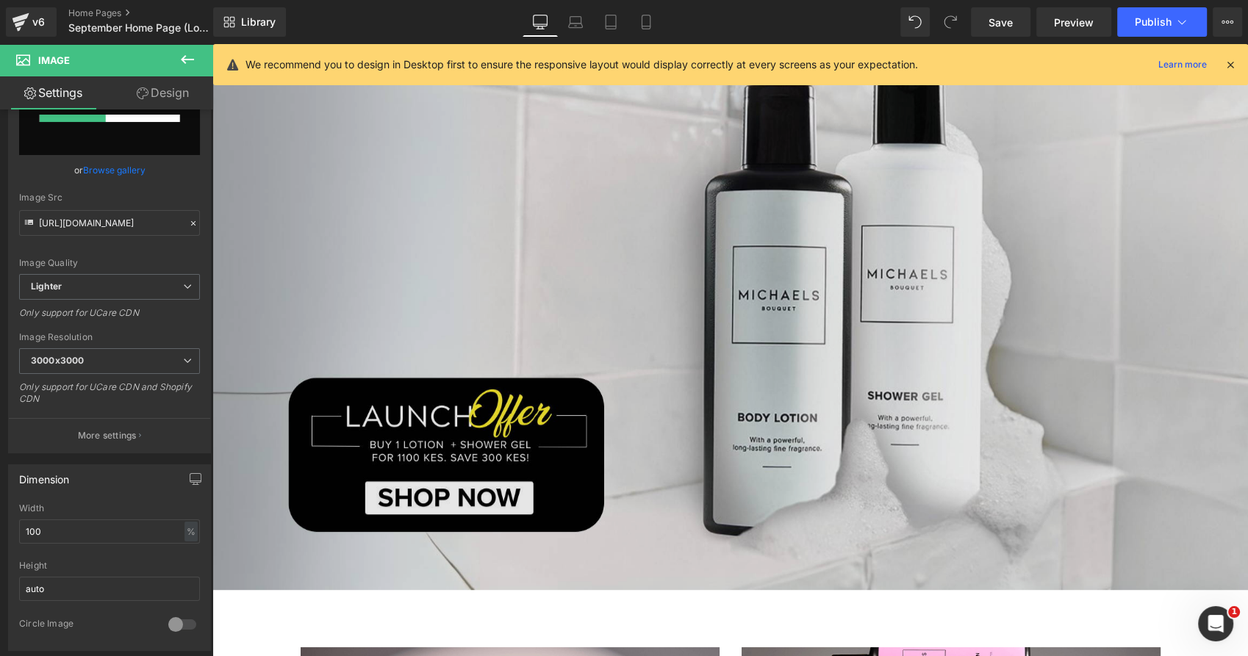
scroll to position [399, 0]
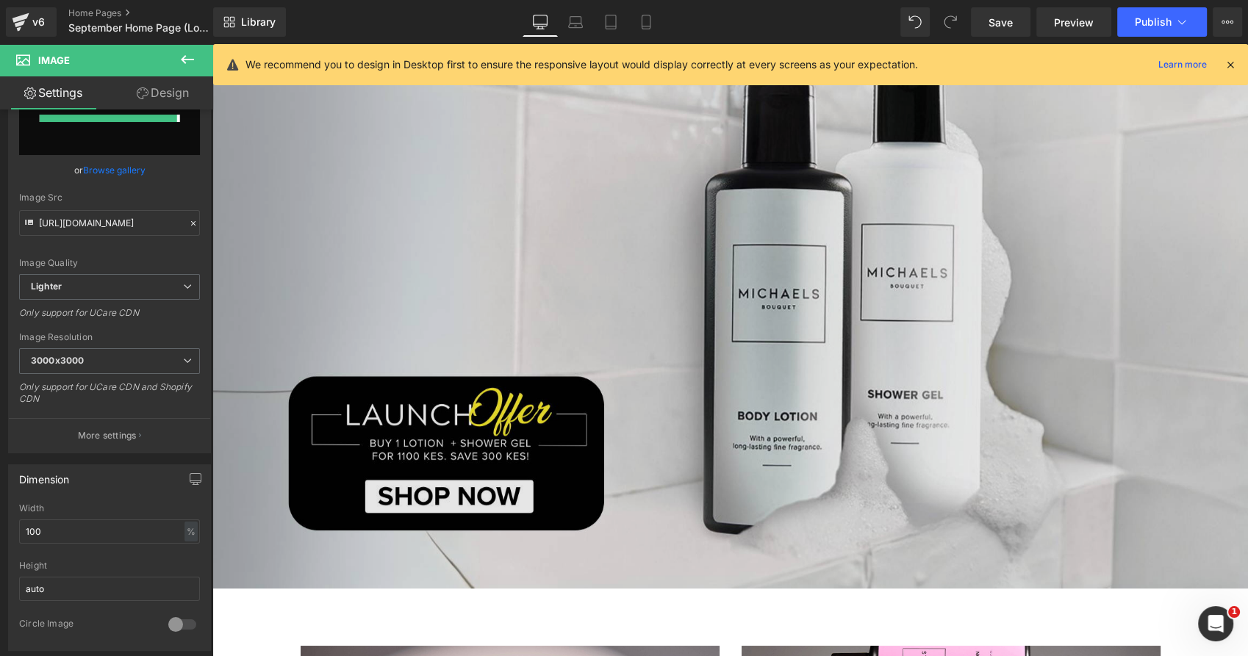
type input "[URL][DOMAIN_NAME]"
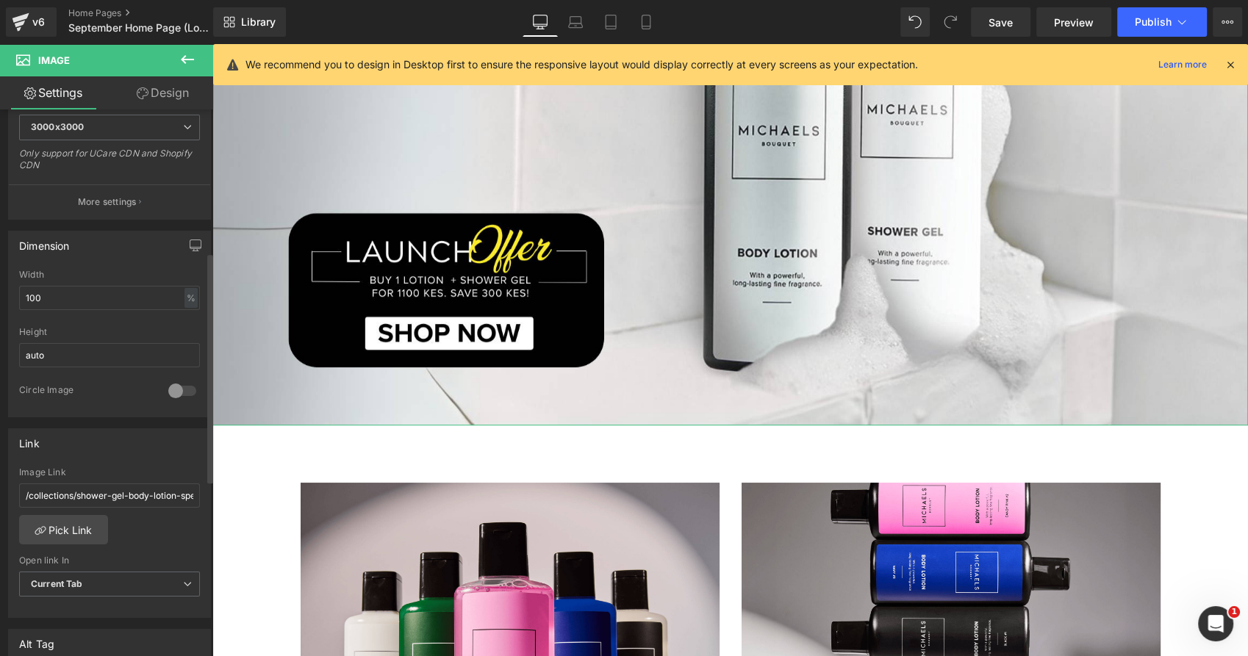
scroll to position [408, 0]
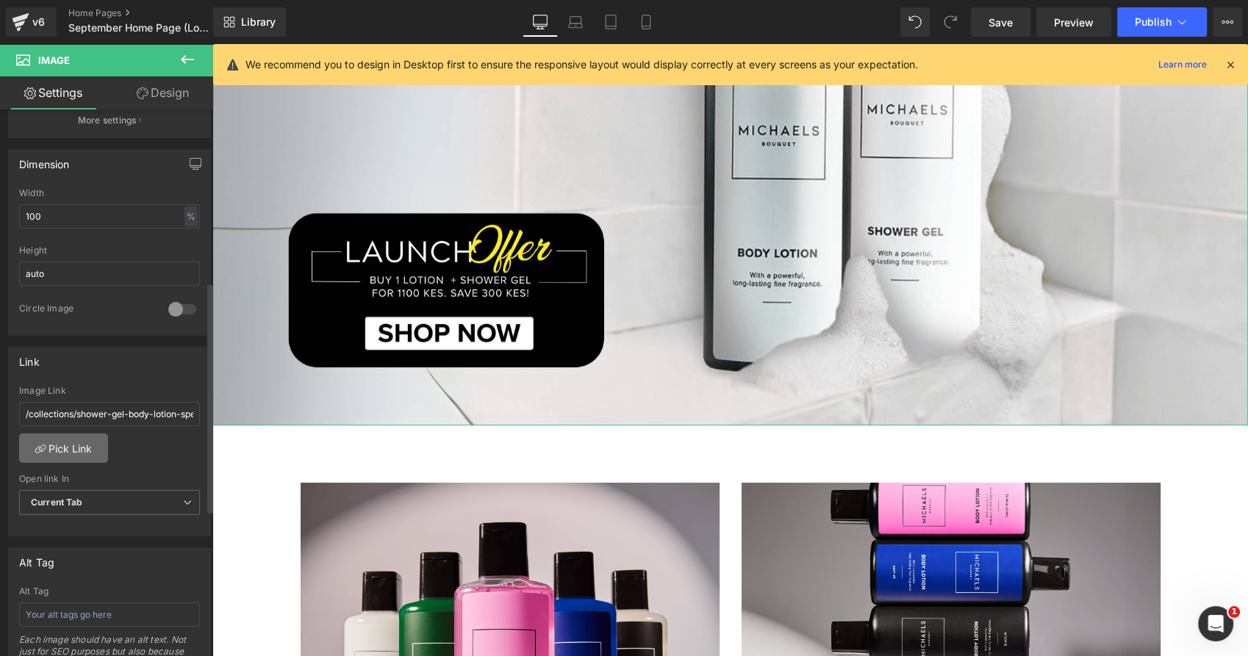
click at [79, 443] on link "Pick Link" at bounding box center [63, 447] width 89 height 29
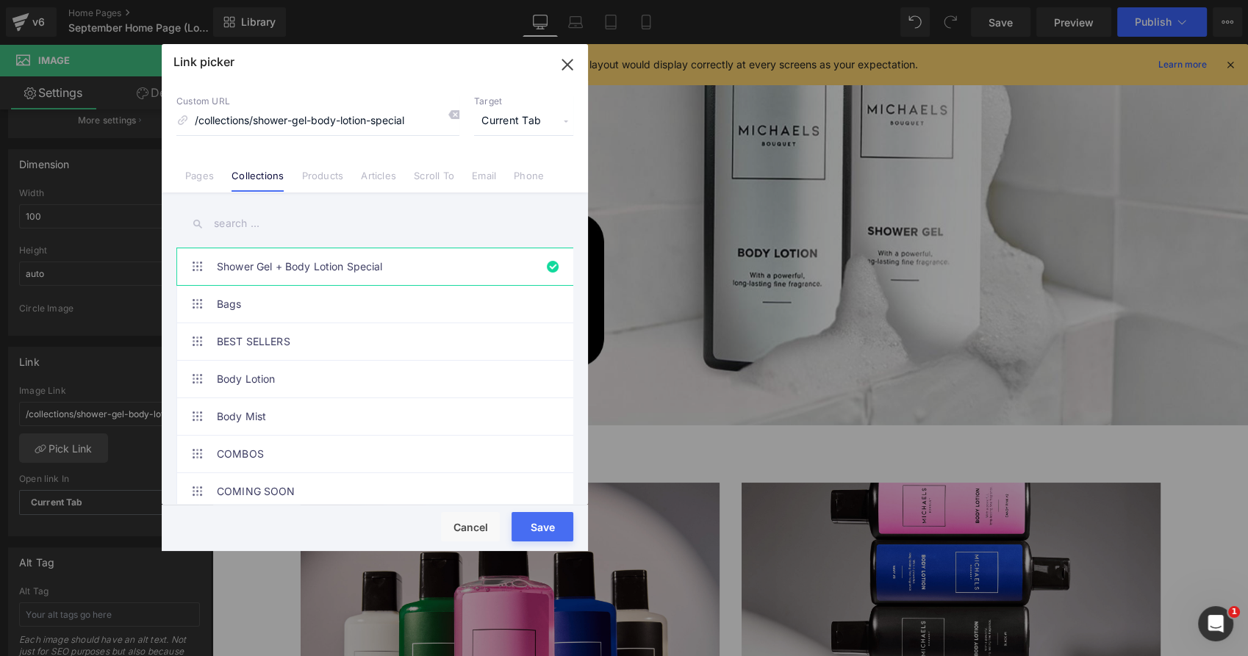
drag, startPoint x: 547, startPoint y: 529, endPoint x: 348, endPoint y: 461, distance: 211.2
click at [547, 529] on button "Save" at bounding box center [542, 526] width 62 height 29
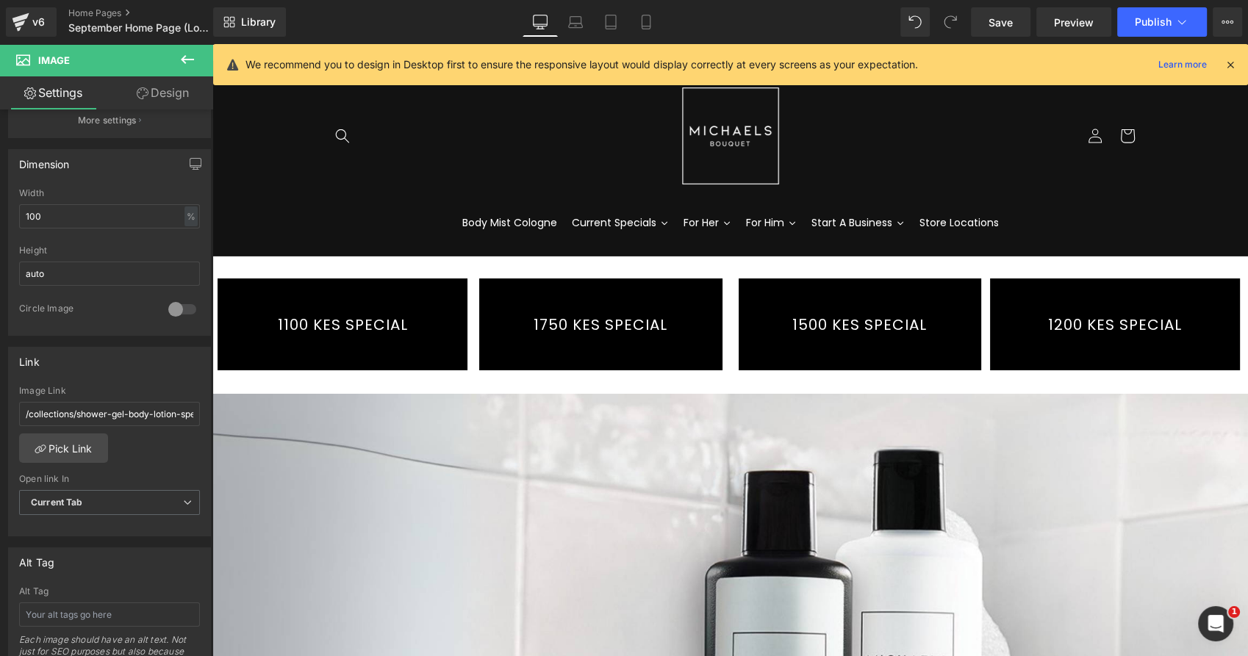
scroll to position [82, 0]
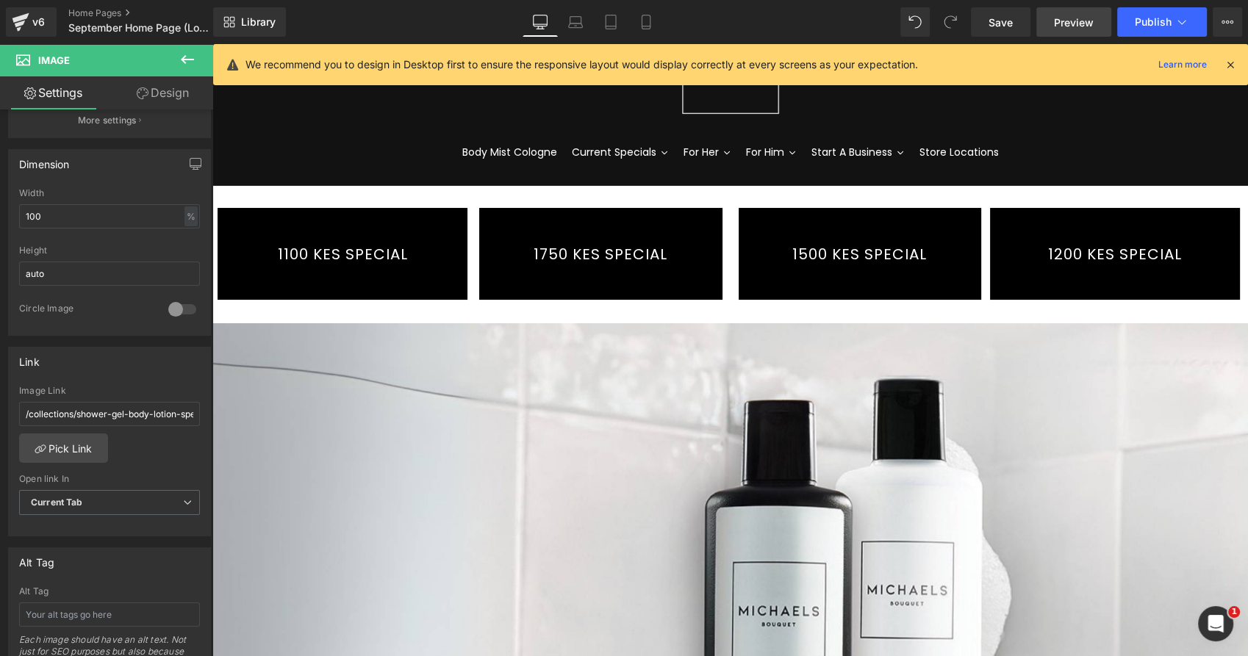
click at [1064, 26] on span "Preview" at bounding box center [1074, 22] width 40 height 15
click at [1001, 22] on span "Save" at bounding box center [1000, 22] width 24 height 15
drag, startPoint x: 650, startPoint y: 26, endPoint x: 647, endPoint y: 56, distance: 30.3
click at [650, 26] on icon at bounding box center [645, 26] width 8 height 0
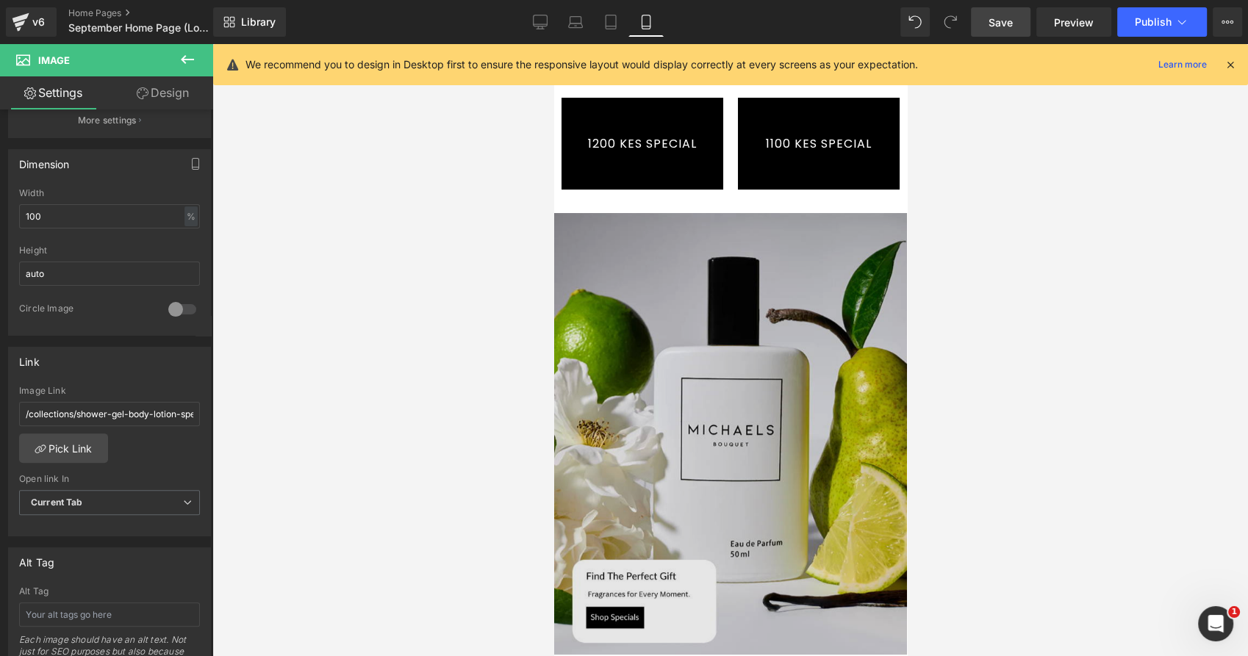
scroll to position [326, 0]
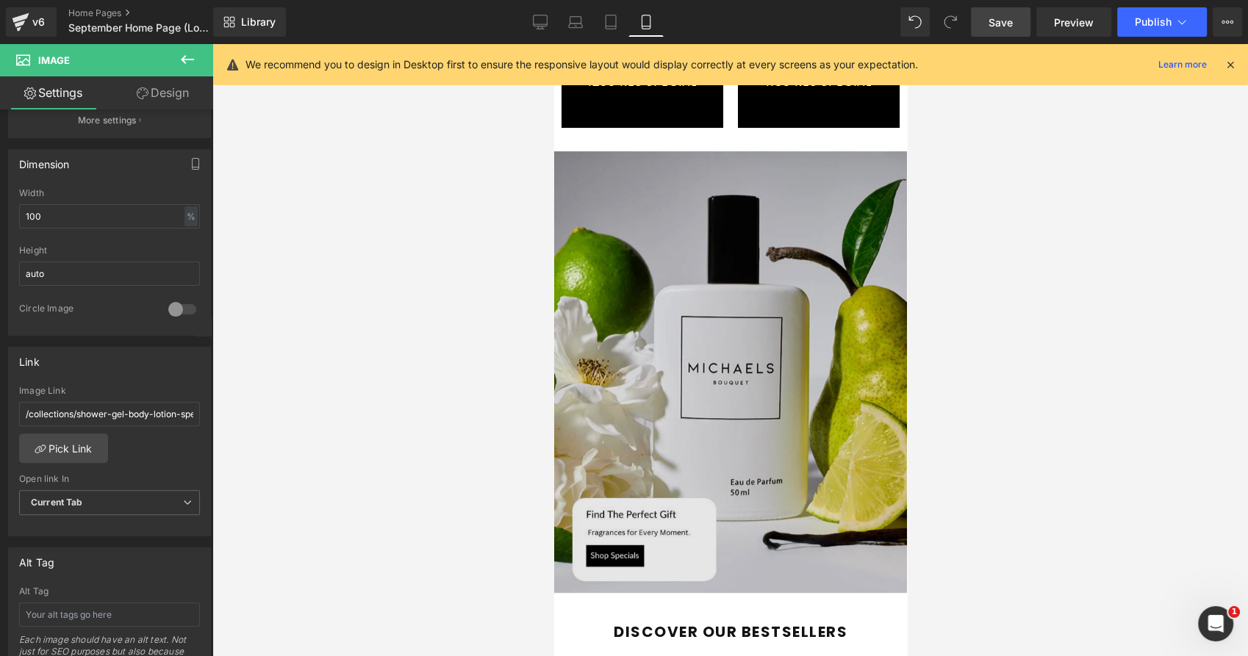
click at [656, 305] on img at bounding box center [729, 372] width 353 height 442
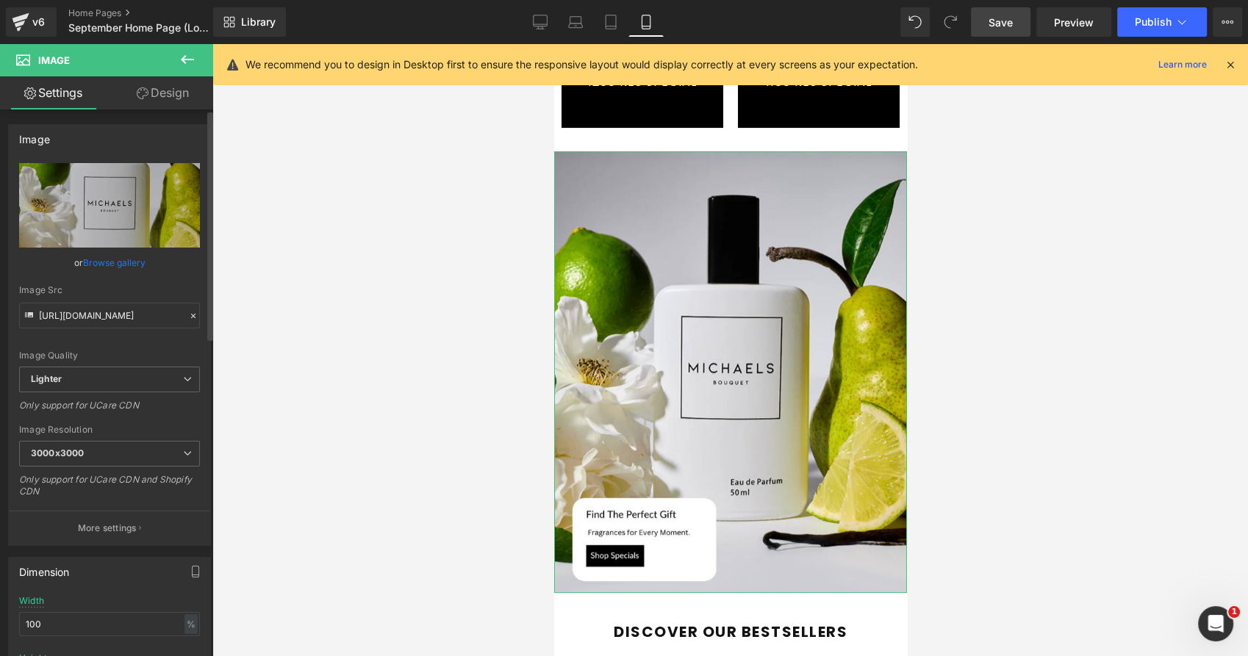
click at [118, 261] on link "Browse gallery" at bounding box center [114, 263] width 62 height 26
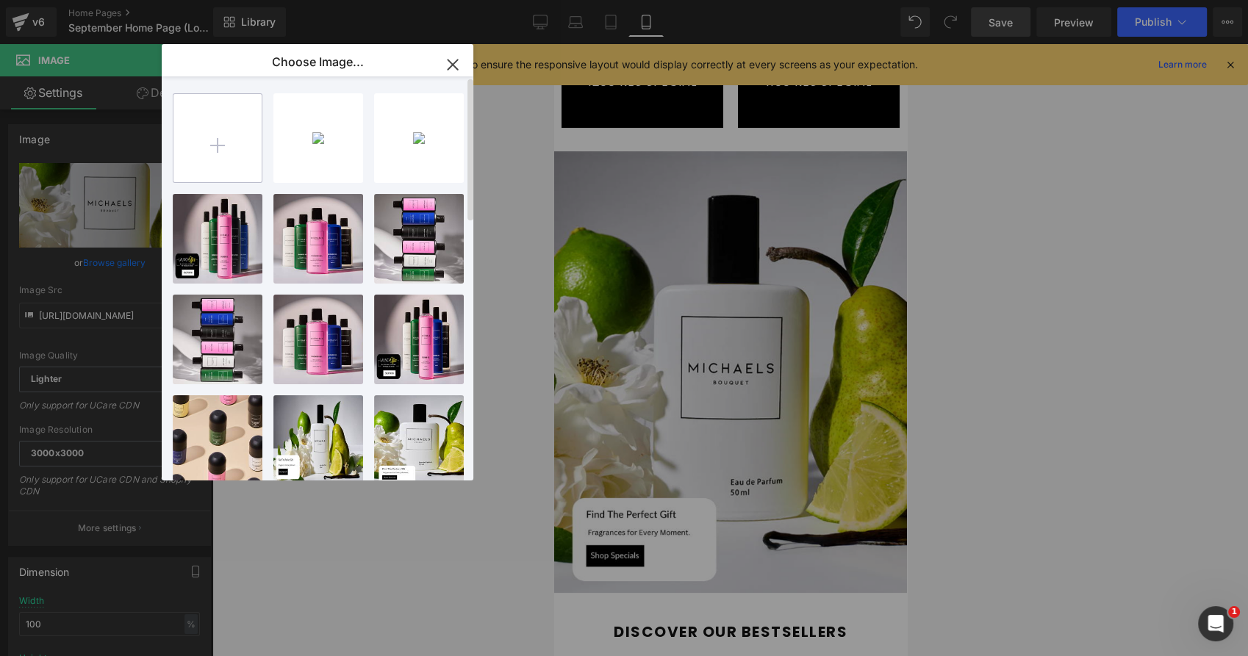
click at [223, 132] on input "file" at bounding box center [217, 138] width 88 height 88
type input "C:\fakepath\SHOP NOW (651 x 815 px).png"
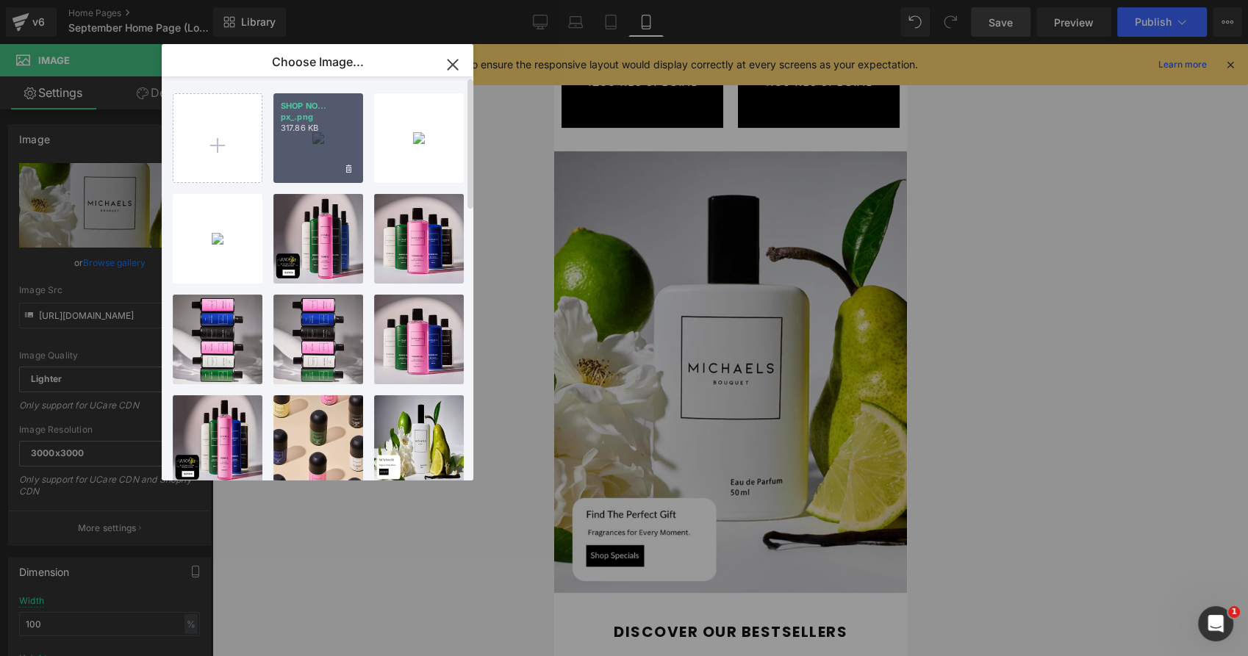
click at [323, 137] on div "SHOP NO... px_.png 317.86 KB" at bounding box center [318, 138] width 90 height 90
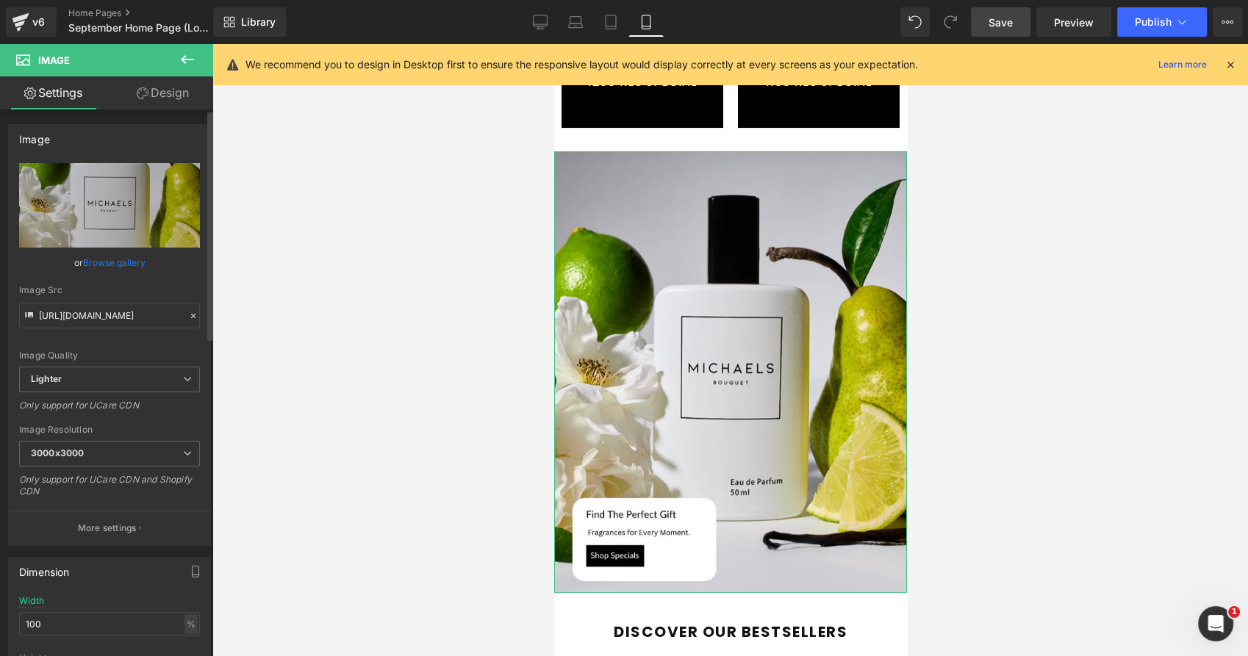
click at [125, 265] on link "Browse gallery" at bounding box center [114, 263] width 62 height 26
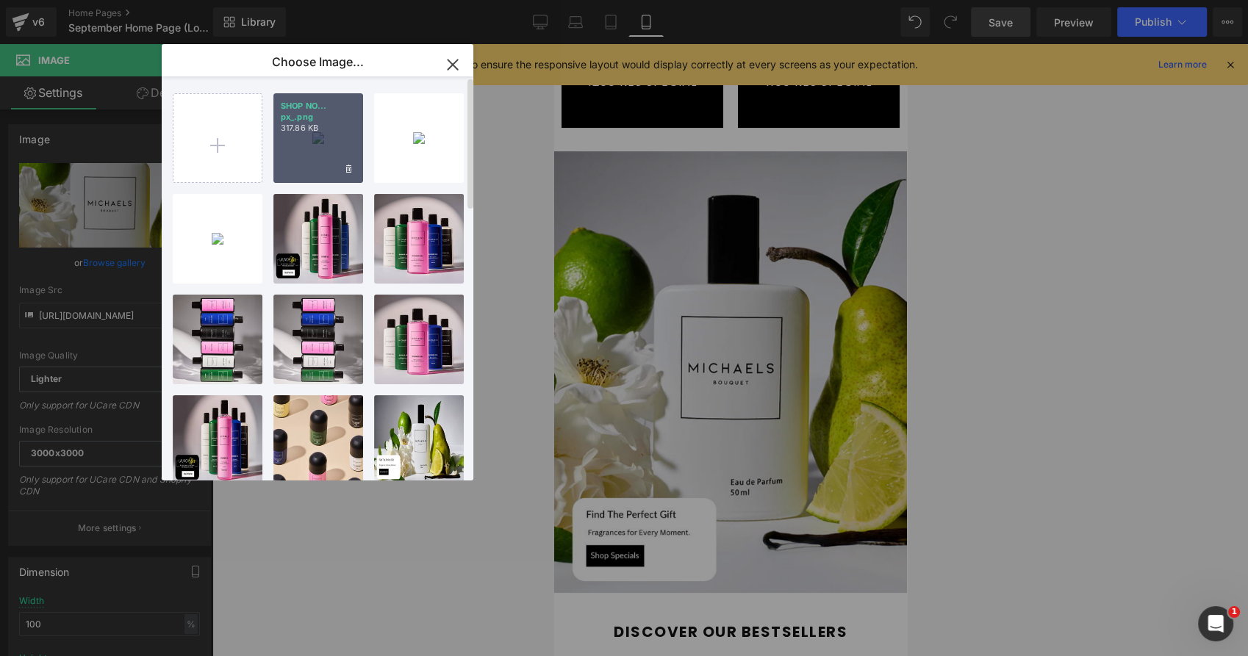
click at [319, 138] on div "SHOP NO... px_.png 317.86 KB" at bounding box center [318, 138] width 90 height 90
type input "[URL][DOMAIN_NAME]"
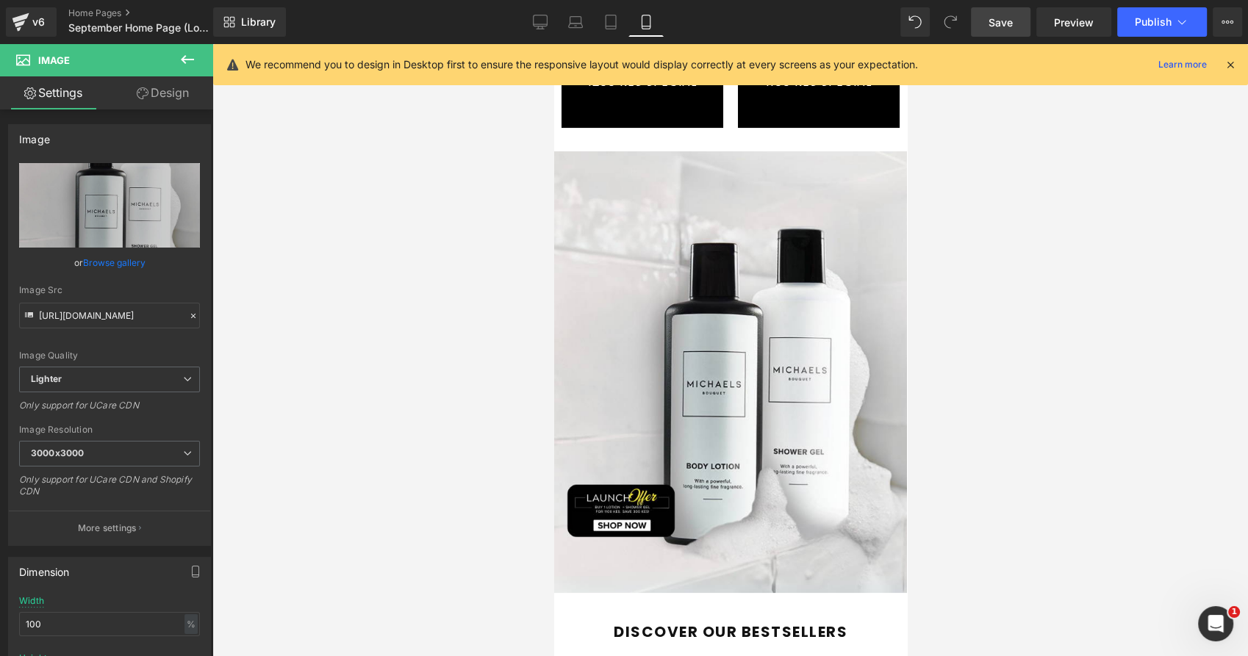
click at [415, 298] on div at bounding box center [729, 350] width 1035 height 612
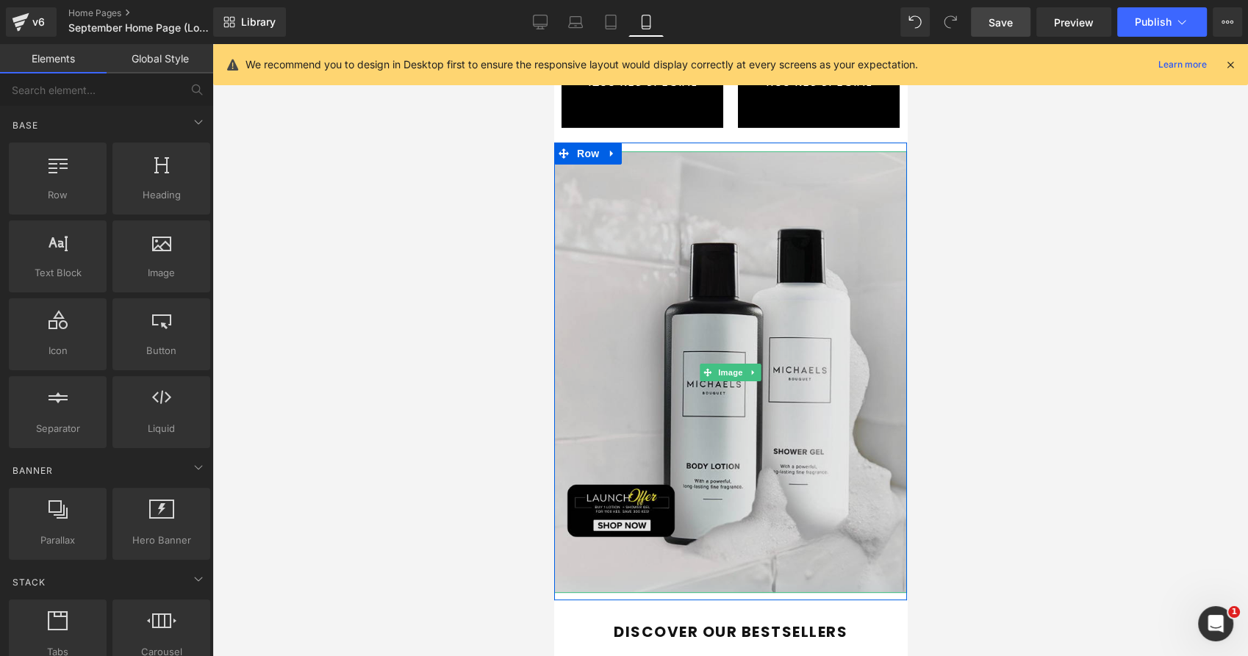
click at [661, 371] on img at bounding box center [729, 372] width 353 height 442
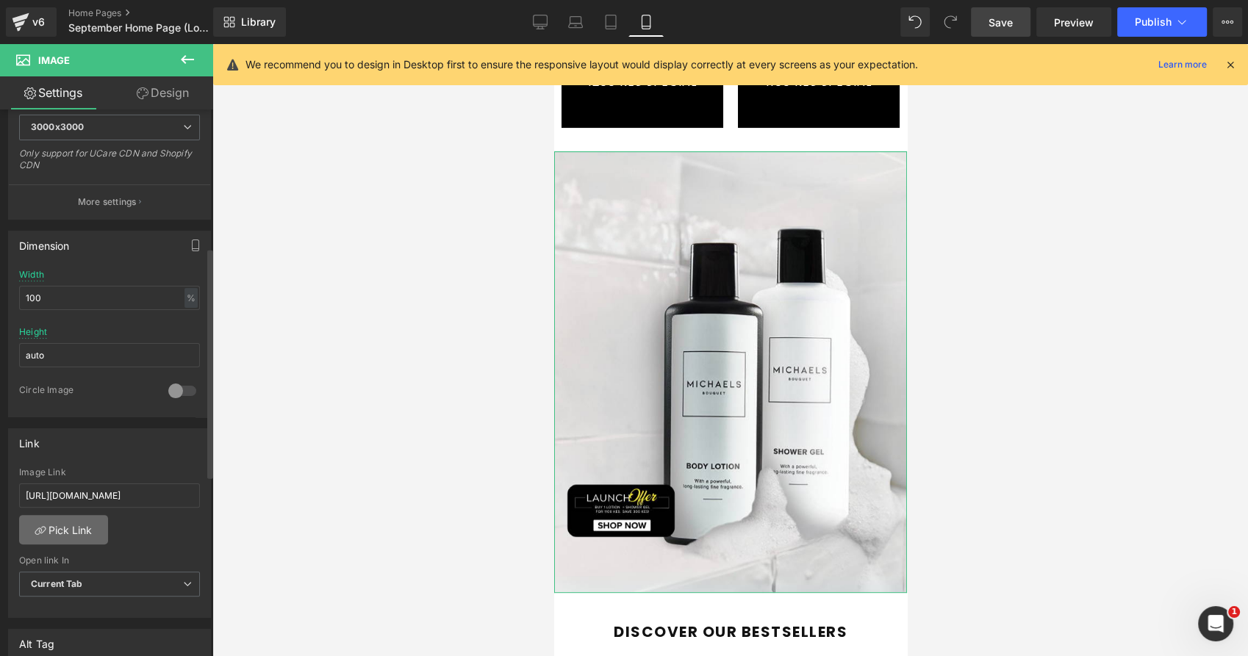
click at [90, 521] on link "Pick Link" at bounding box center [63, 529] width 89 height 29
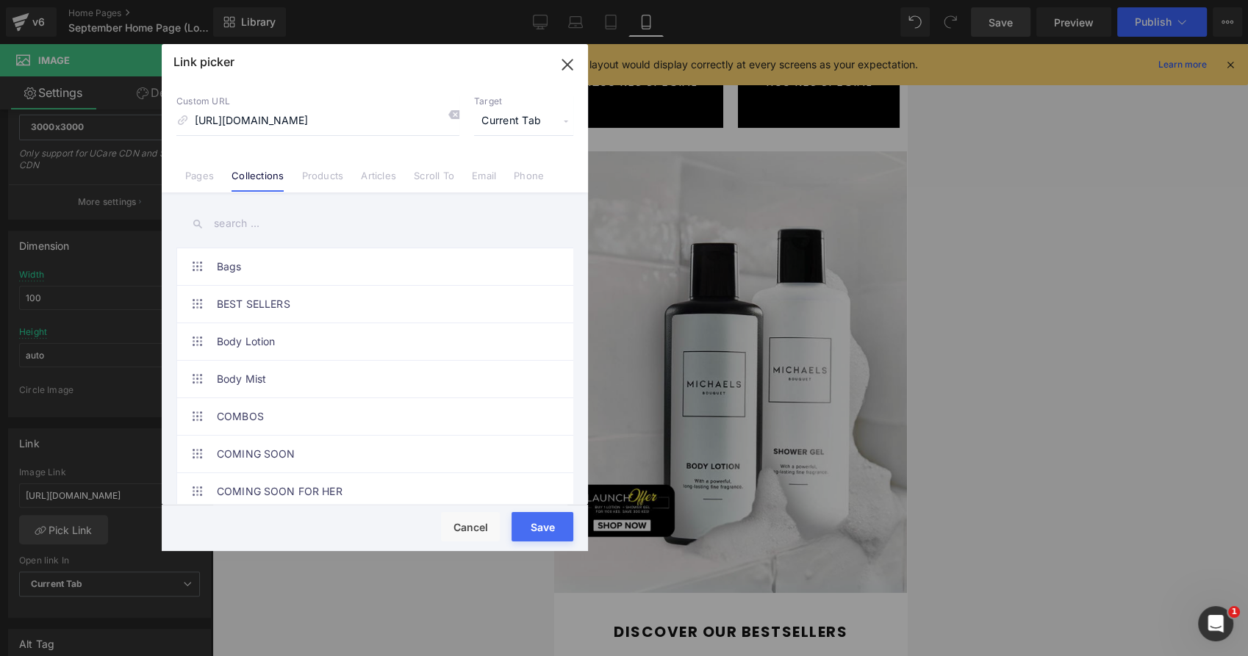
scroll to position [0, 0]
click at [274, 221] on input "text" at bounding box center [374, 223] width 397 height 33
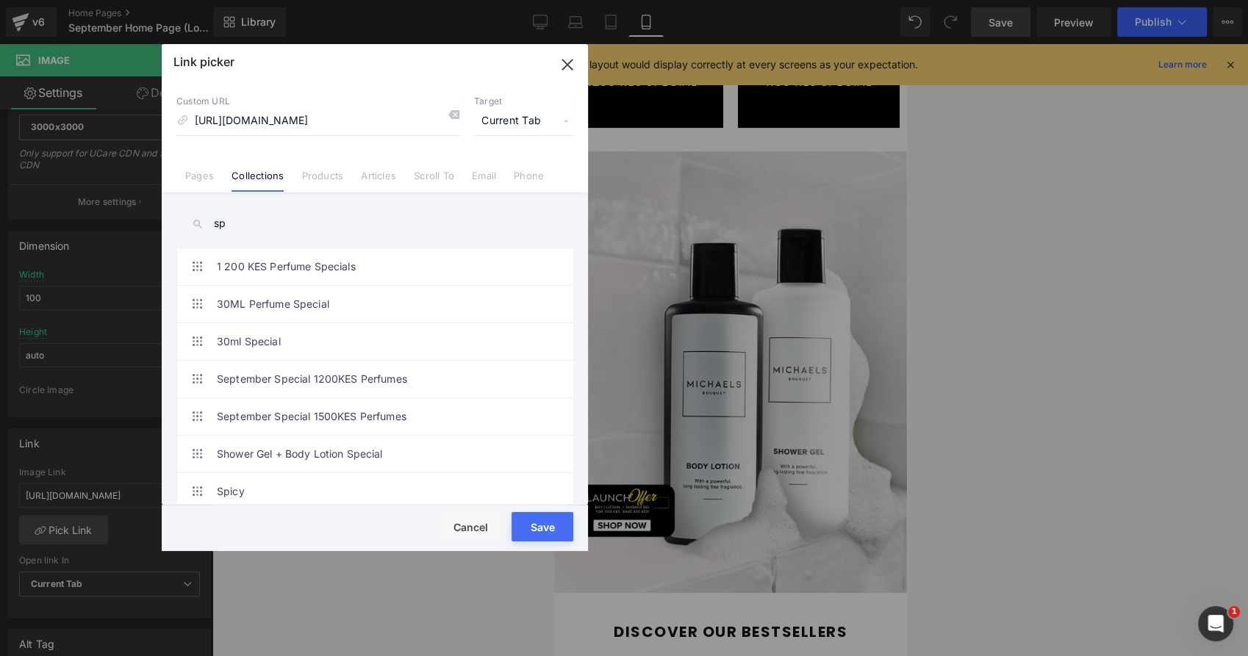
type input "s"
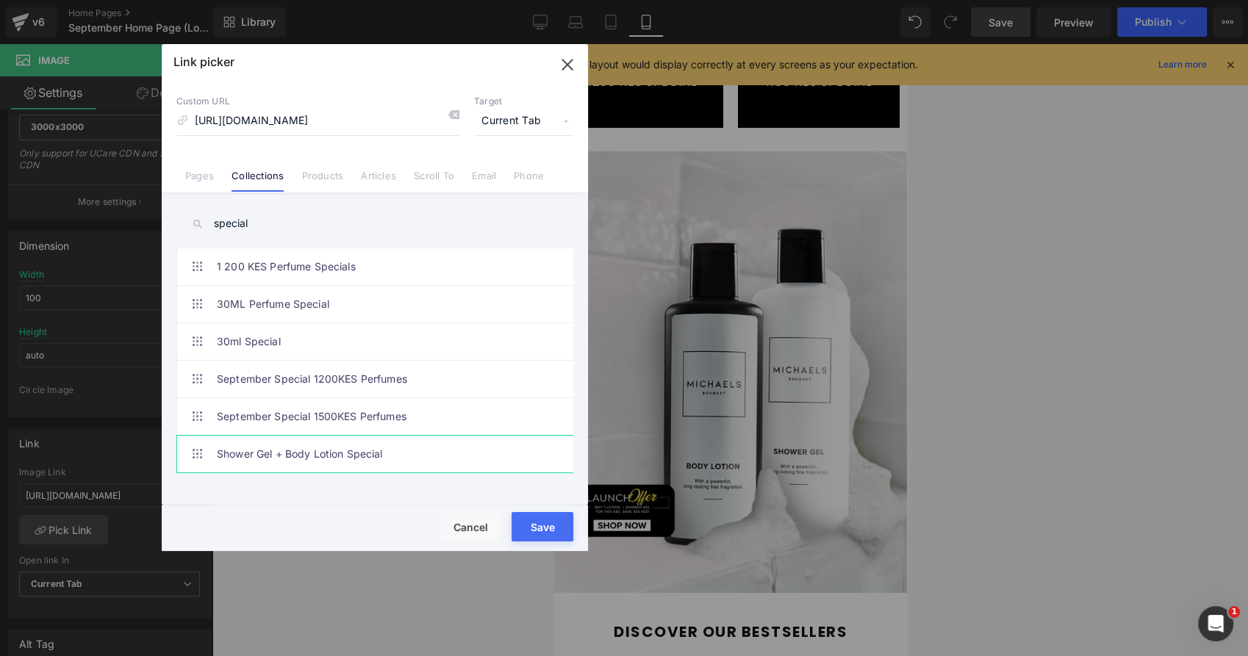
type input "special"
click at [279, 456] on link "Shower Gel + Body Lotion Special" at bounding box center [378, 454] width 323 height 37
type input "/collections/shower-gel-body-lotion-special"
click at [539, 528] on button "Save" at bounding box center [542, 526] width 62 height 29
type input "/collections/shower-gel-body-lotion-special"
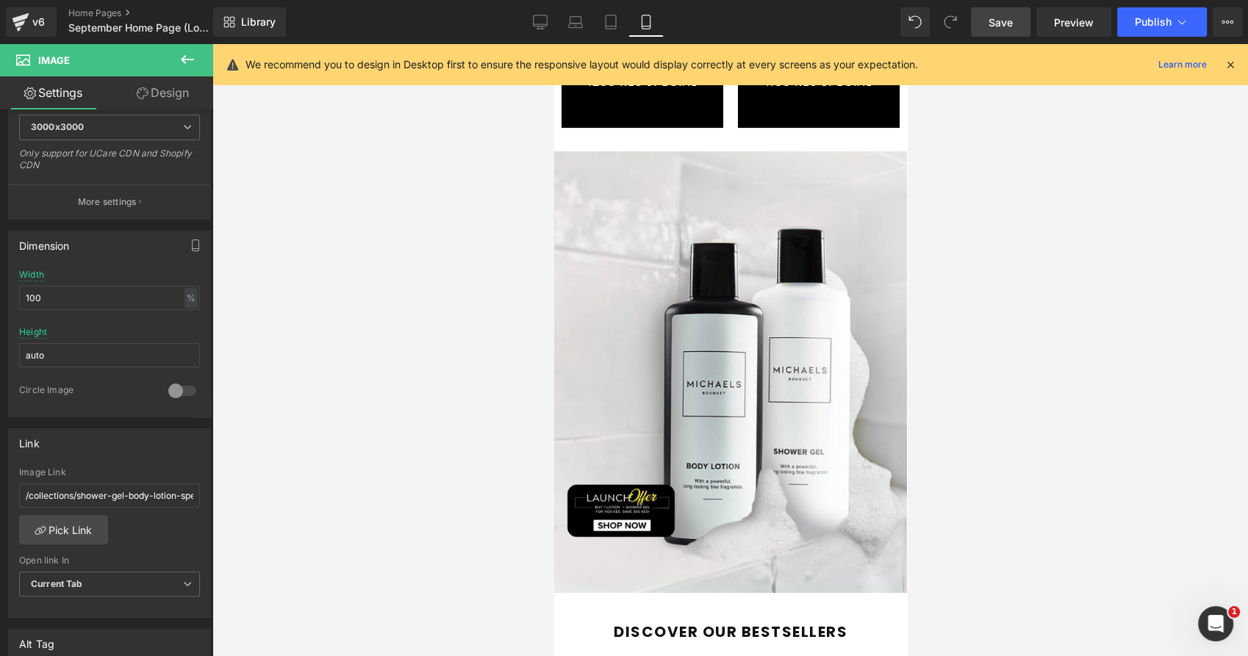
click at [1001, 19] on span "Save" at bounding box center [1000, 22] width 24 height 15
click at [1058, 23] on span "Preview" at bounding box center [1074, 22] width 40 height 15
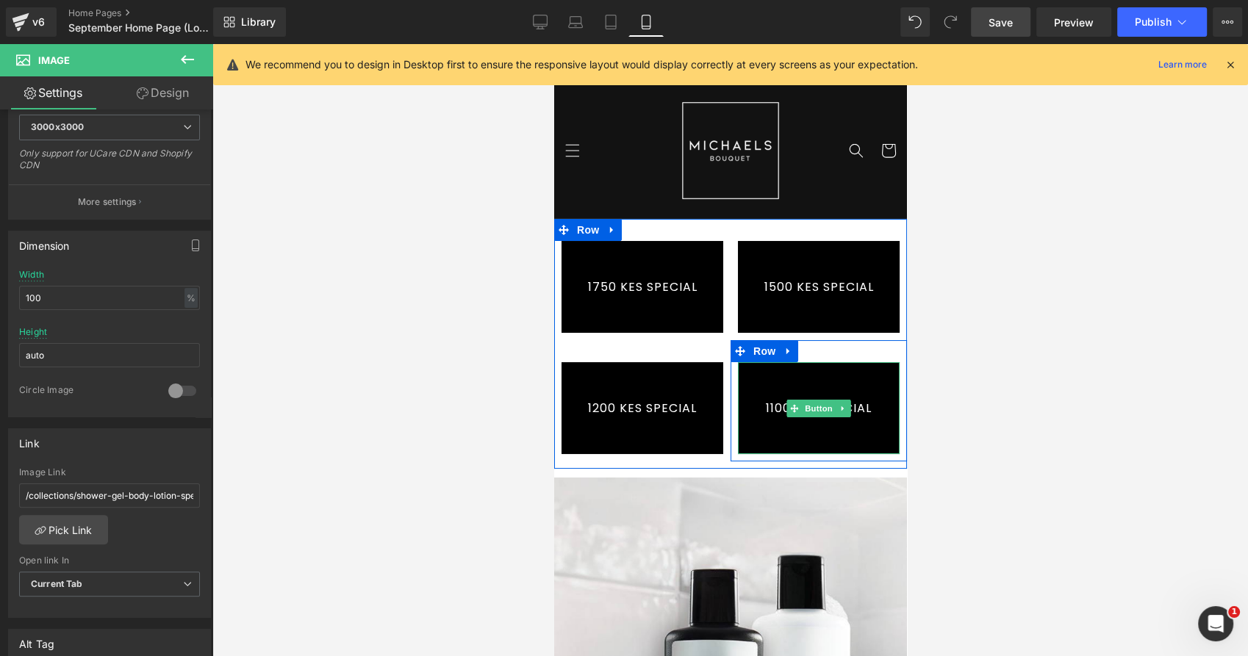
drag, startPoint x: 1073, startPoint y: 460, endPoint x: 824, endPoint y: 379, distance: 262.6
click at [824, 379] on link "1100 KES SPECIAL" at bounding box center [818, 408] width 162 height 92
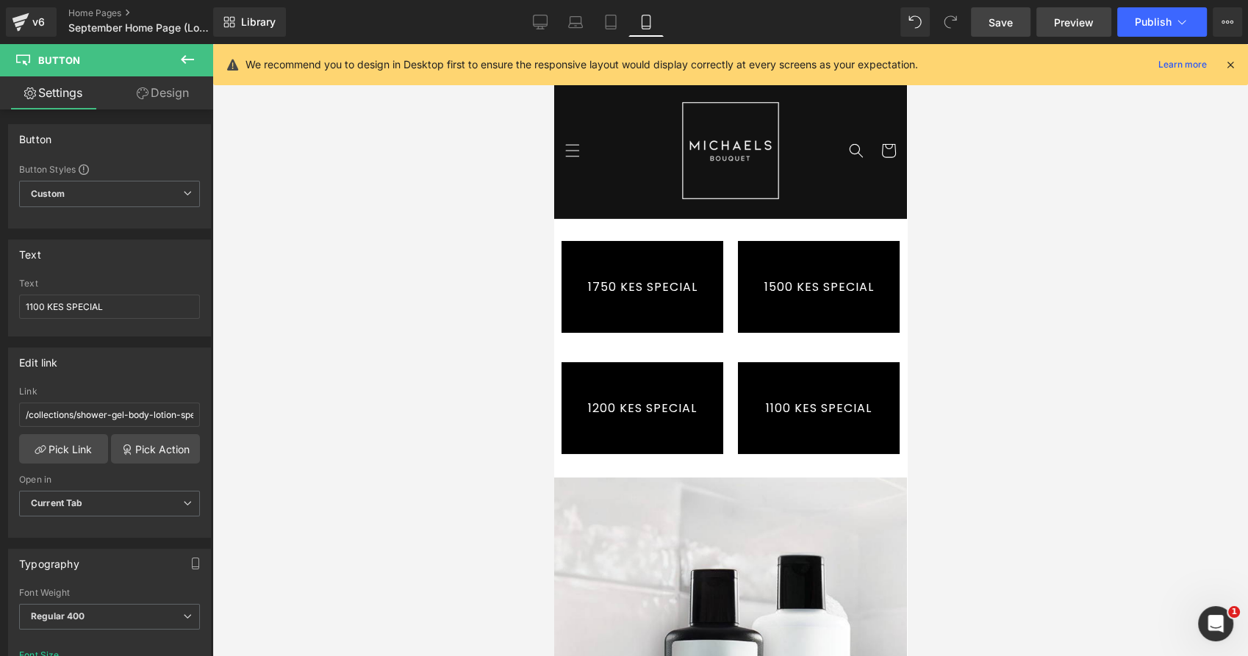
drag, startPoint x: 1054, startPoint y: 19, endPoint x: 1041, endPoint y: 32, distance: 18.2
click at [1054, 19] on span "Preview" at bounding box center [1074, 22] width 40 height 15
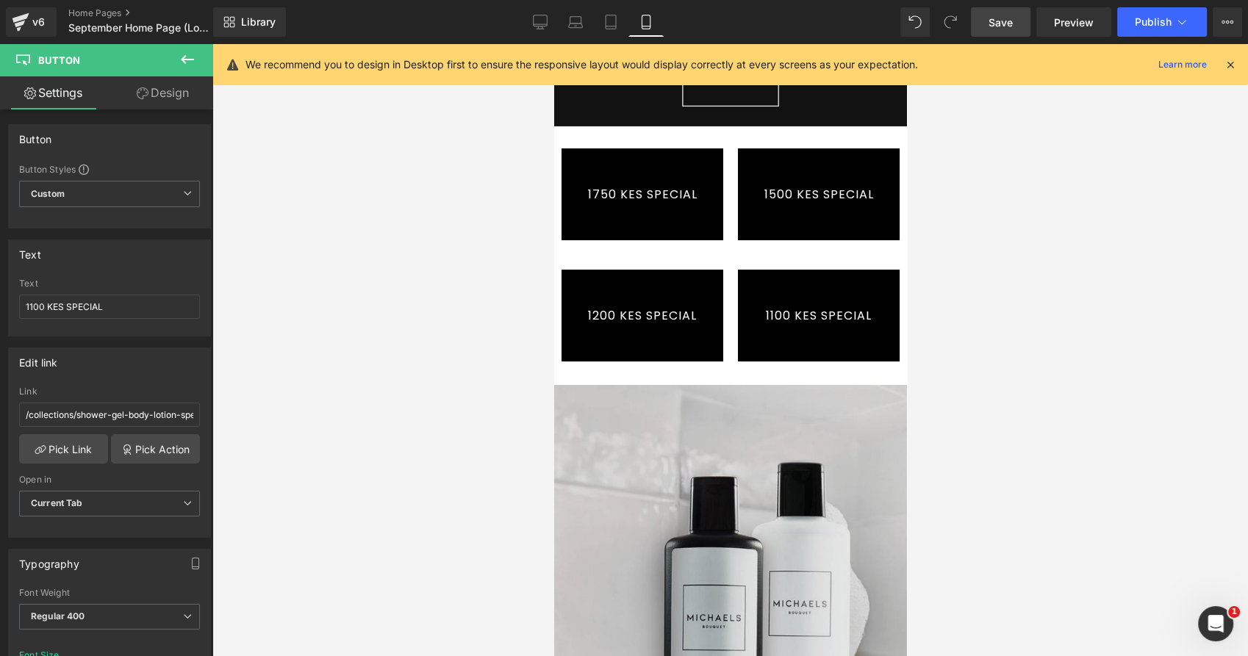
scroll to position [408, 0]
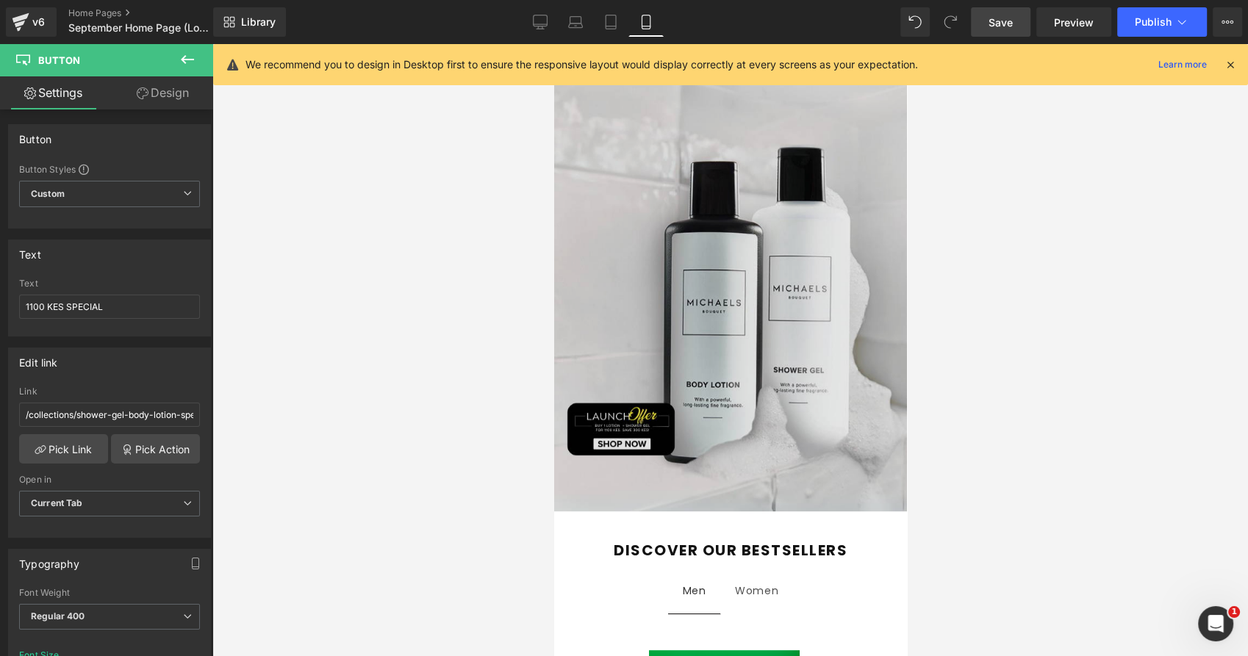
click at [733, 285] on div "Image" at bounding box center [729, 291] width 353 height 442
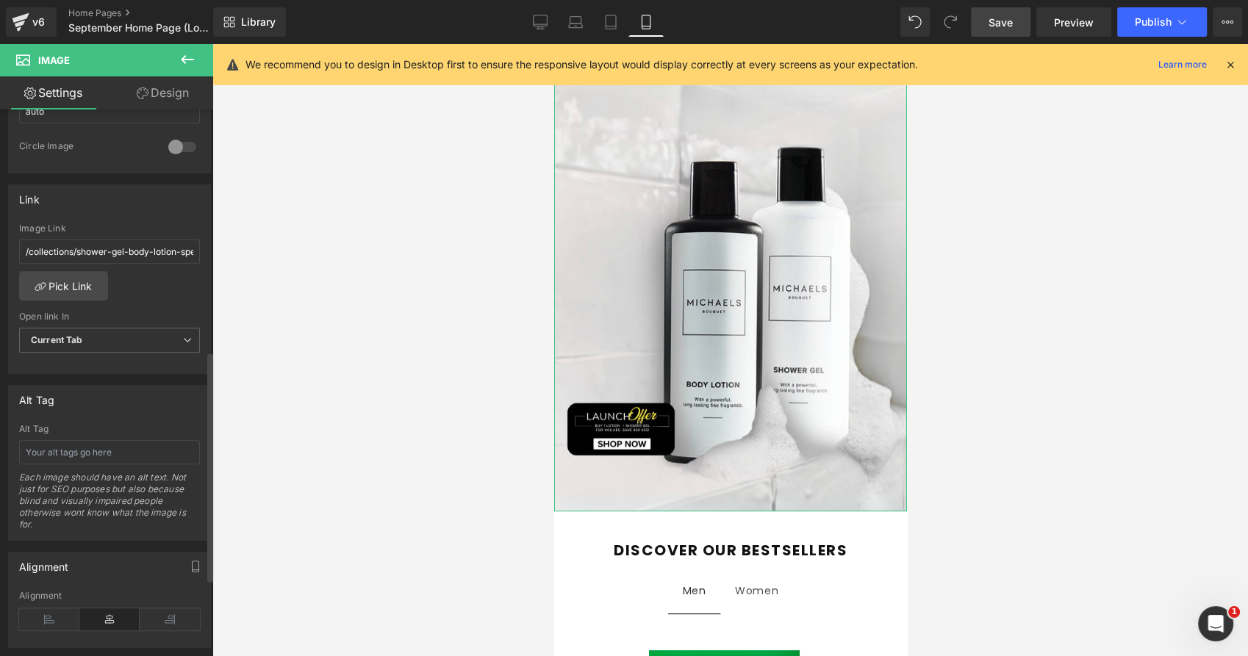
scroll to position [571, 0]
click at [165, 241] on input "/collections/shower-gel-body-lotion-special" at bounding box center [109, 251] width 181 height 24
click at [550, 28] on link "Desktop" at bounding box center [539, 21] width 35 height 29
type input "auto"
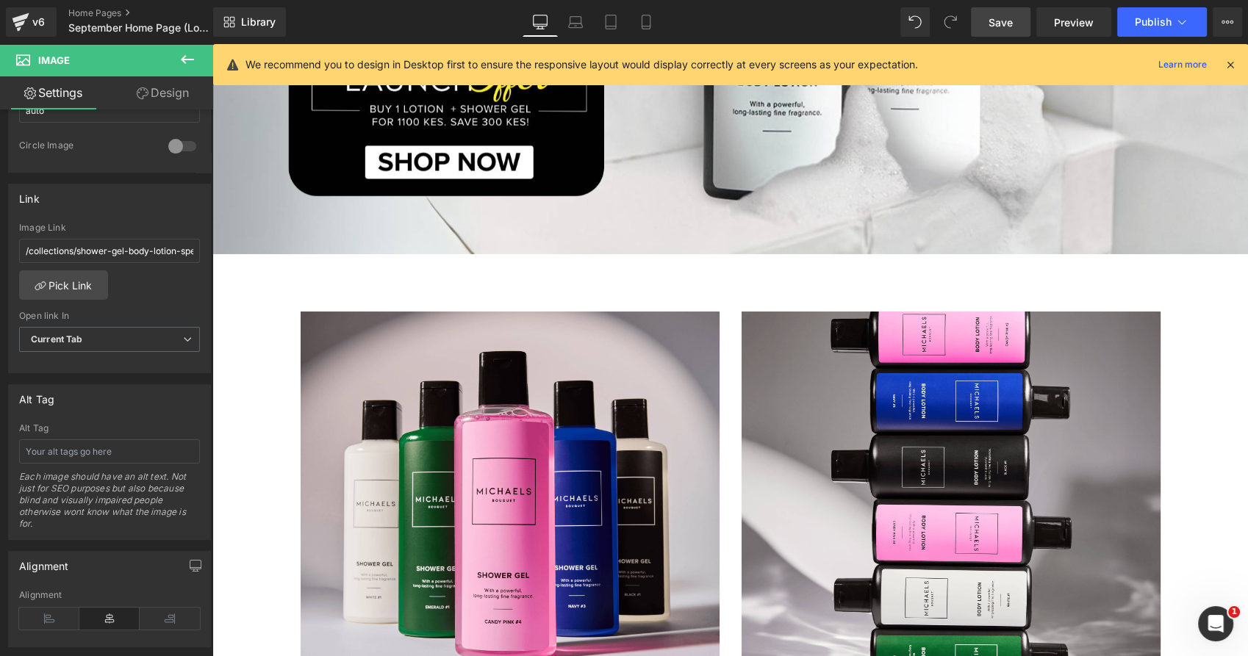
scroll to position [898, 0]
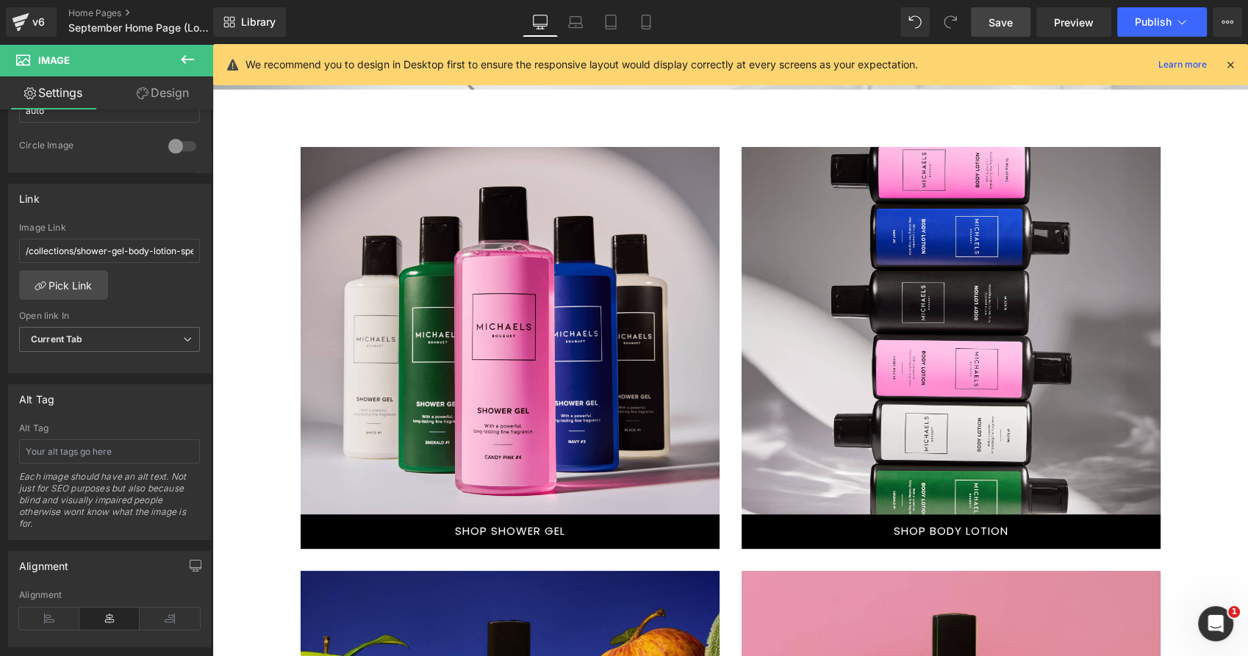
click at [533, 288] on div "Text Block Hero Banner 225px" at bounding box center [510, 330] width 419 height 367
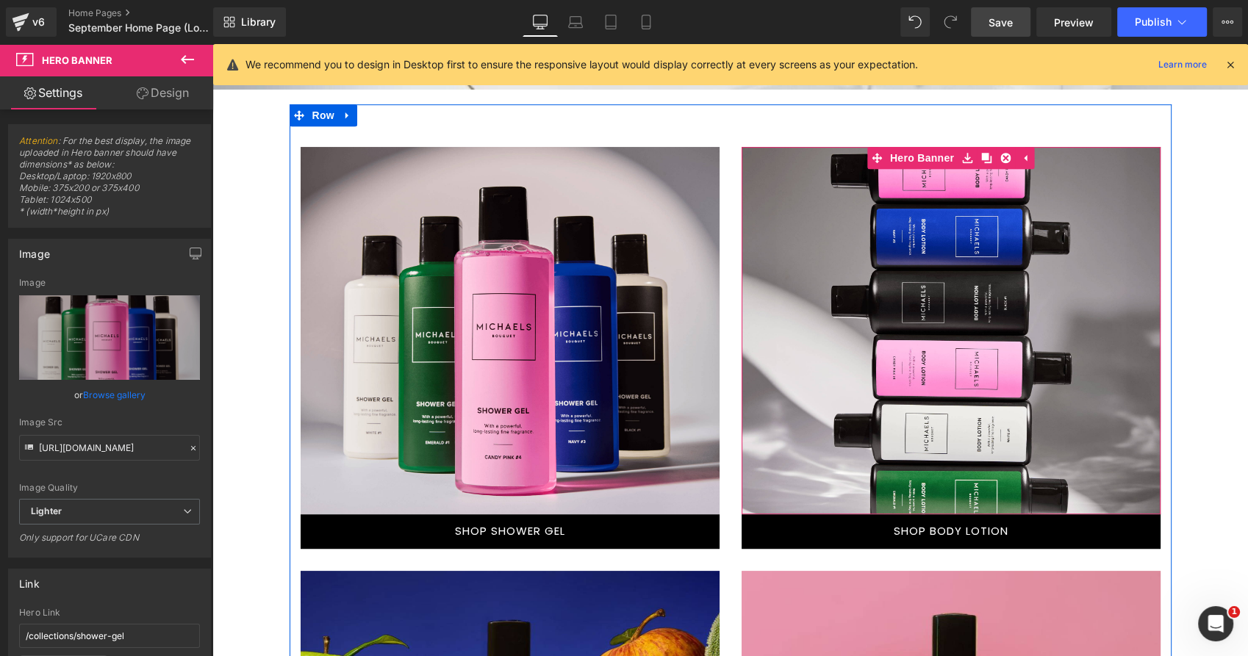
click at [903, 297] on div at bounding box center [950, 330] width 419 height 367
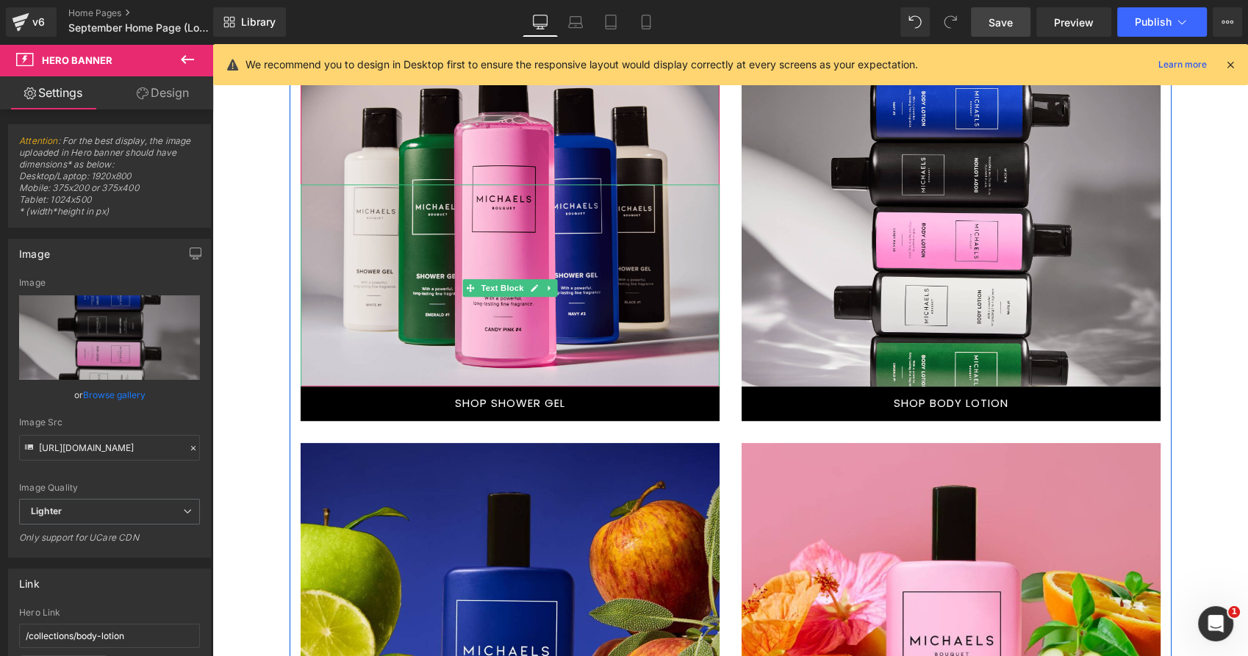
scroll to position [1143, 0]
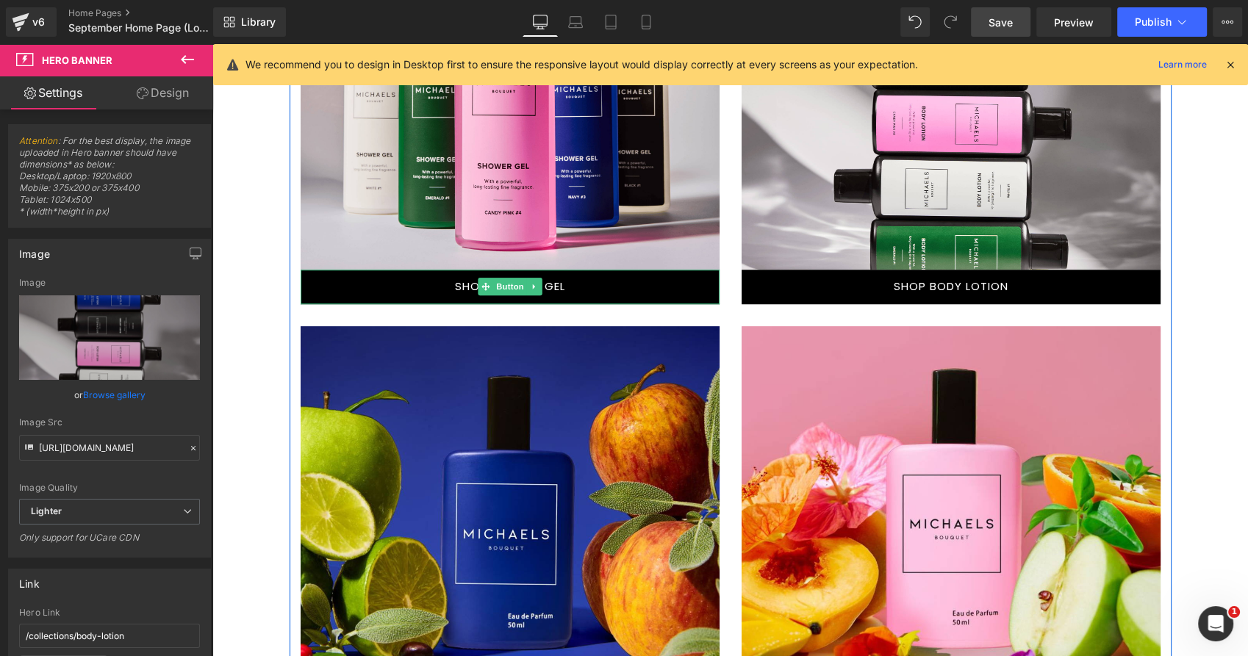
click at [582, 283] on link "SHOP SHOWER GEL" at bounding box center [510, 287] width 419 height 35
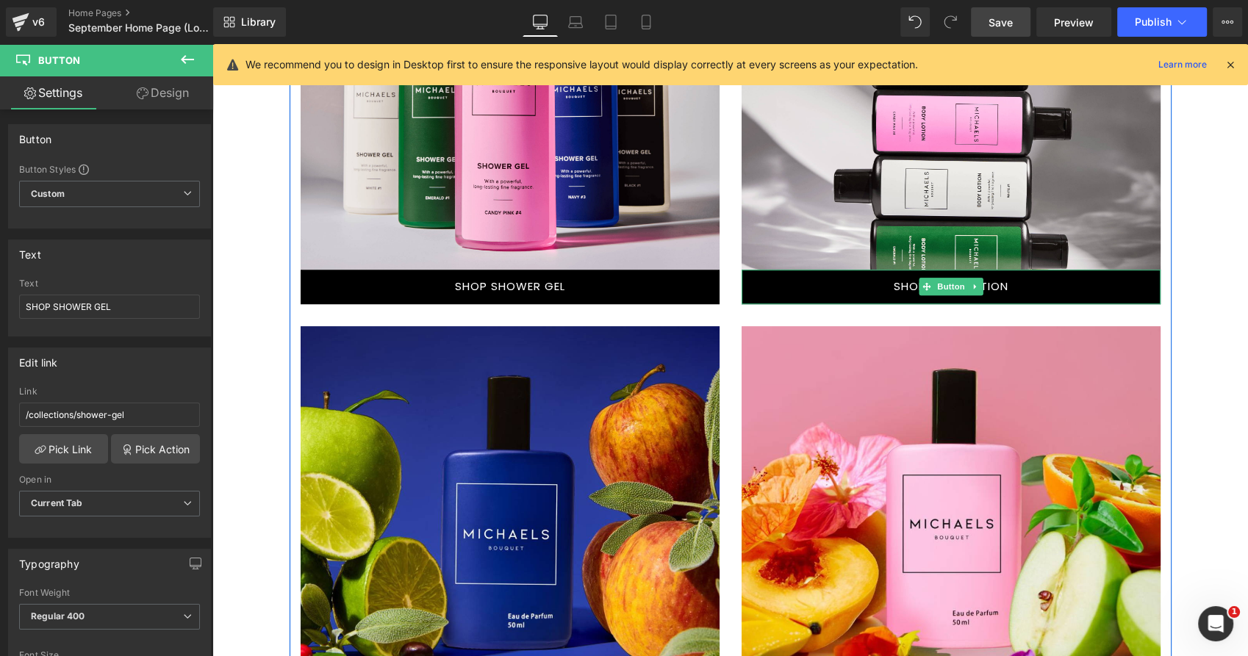
click at [886, 289] on link "SHOP BODY LOTION" at bounding box center [950, 287] width 419 height 35
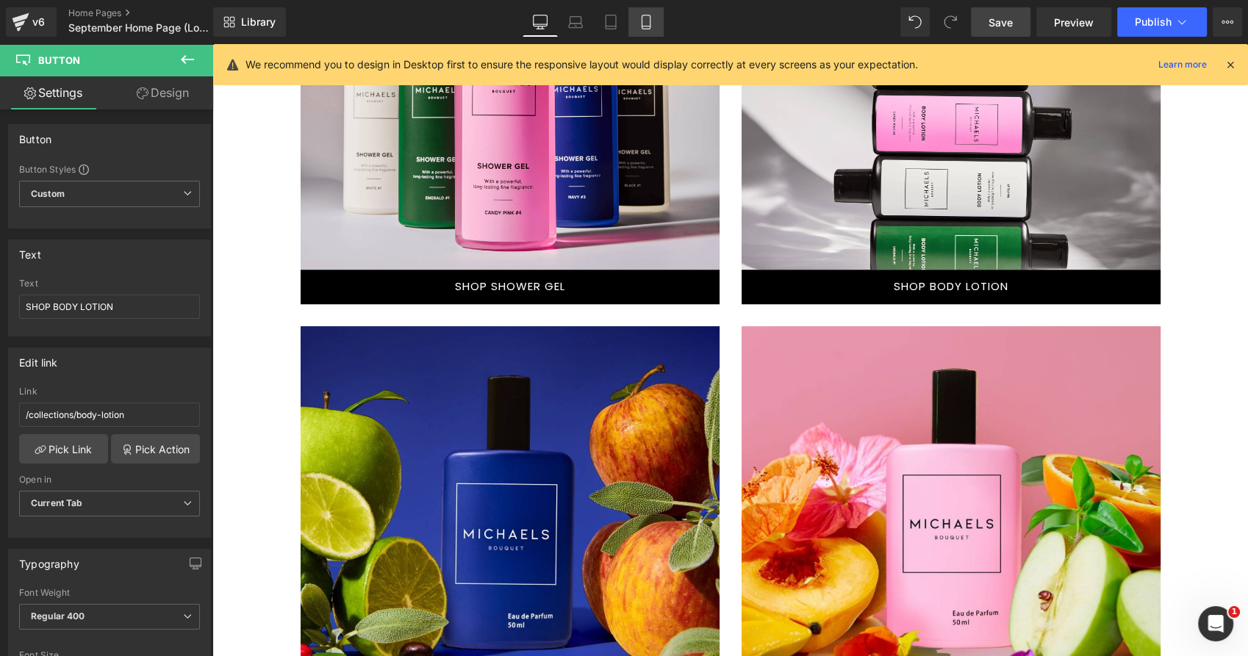
click at [647, 18] on icon at bounding box center [645, 22] width 15 height 15
type input "100"
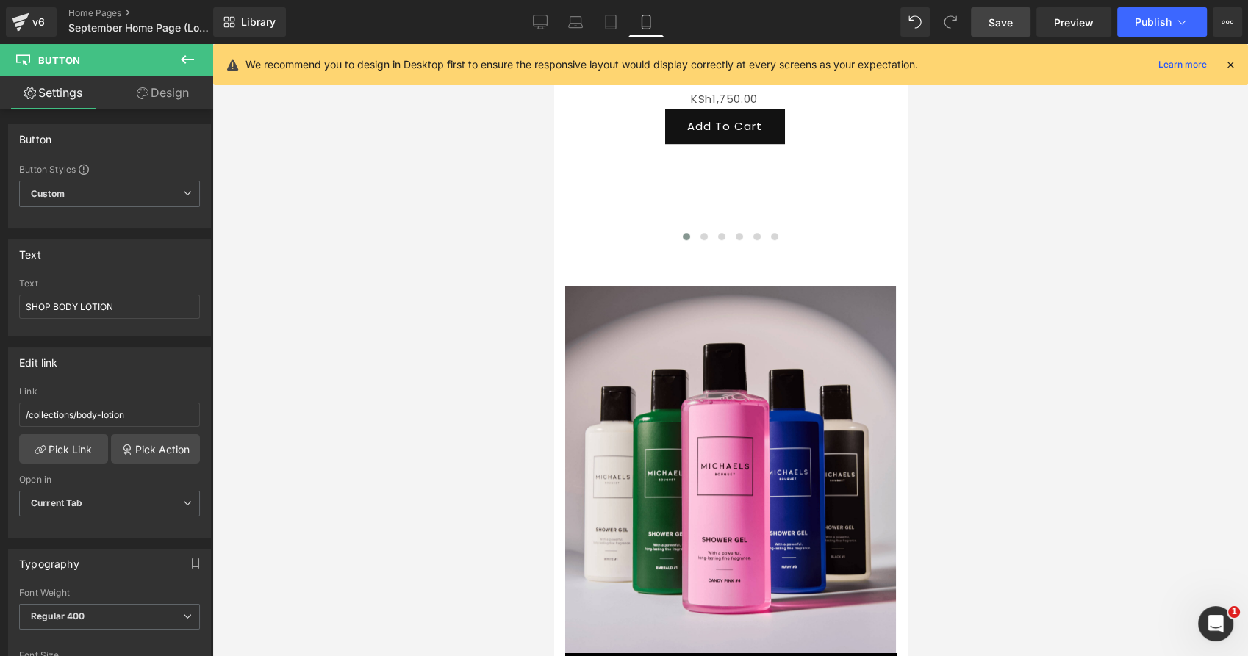
scroll to position [0, 0]
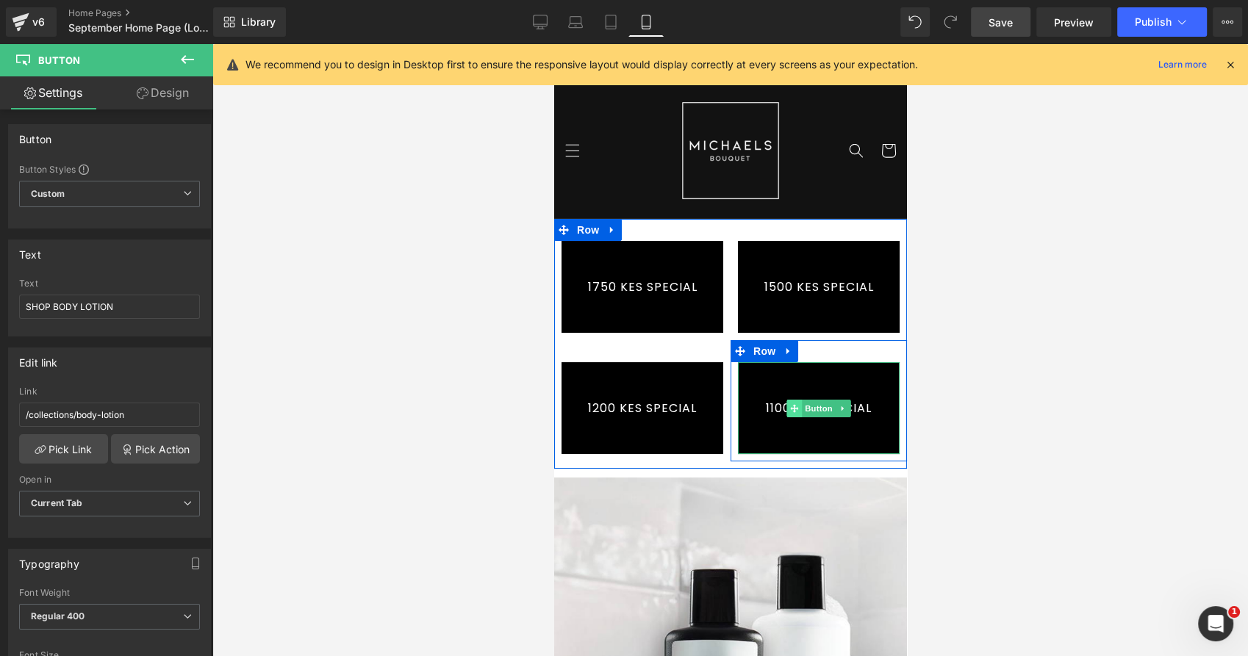
click at [788, 414] on span at bounding box center [792, 409] width 15 height 18
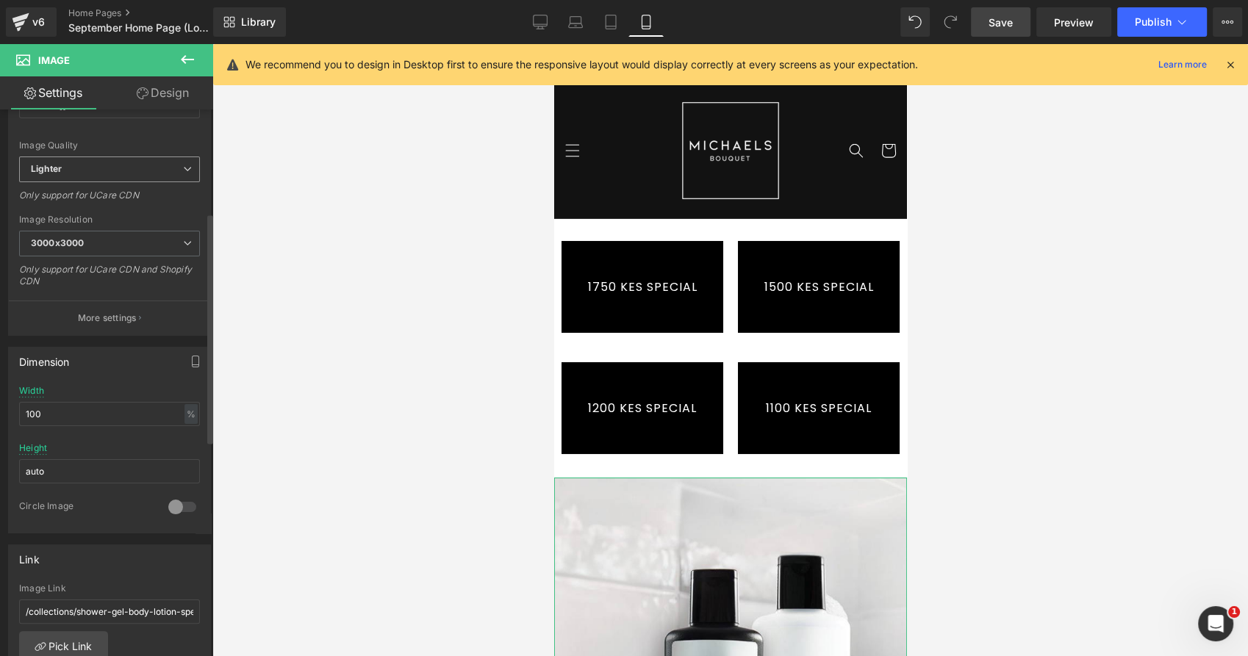
scroll to position [245, 0]
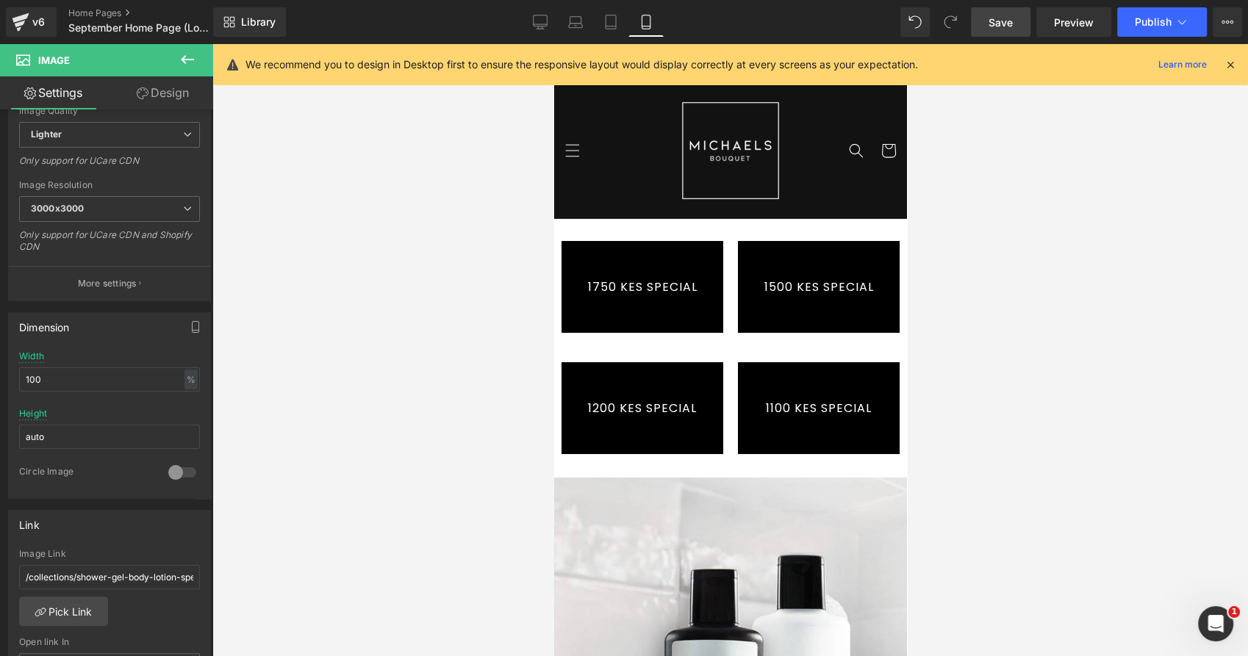
click at [818, 418] on link "1100 KES SPECIAL" at bounding box center [818, 408] width 162 height 92
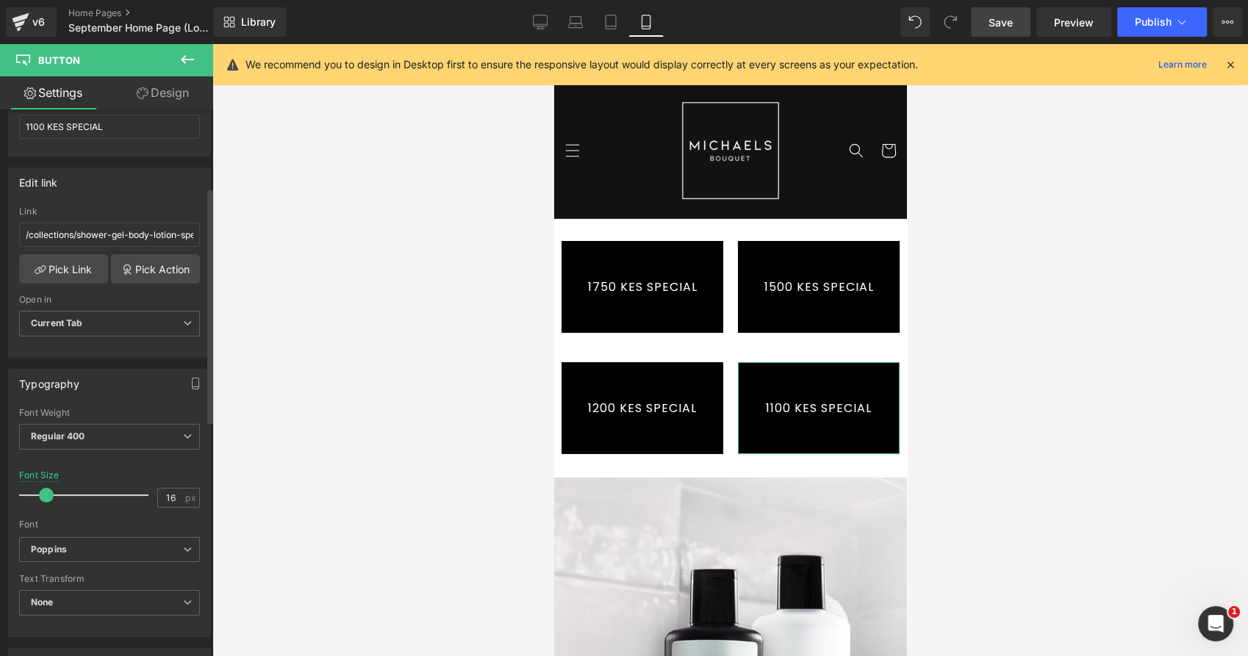
scroll to position [86, 0]
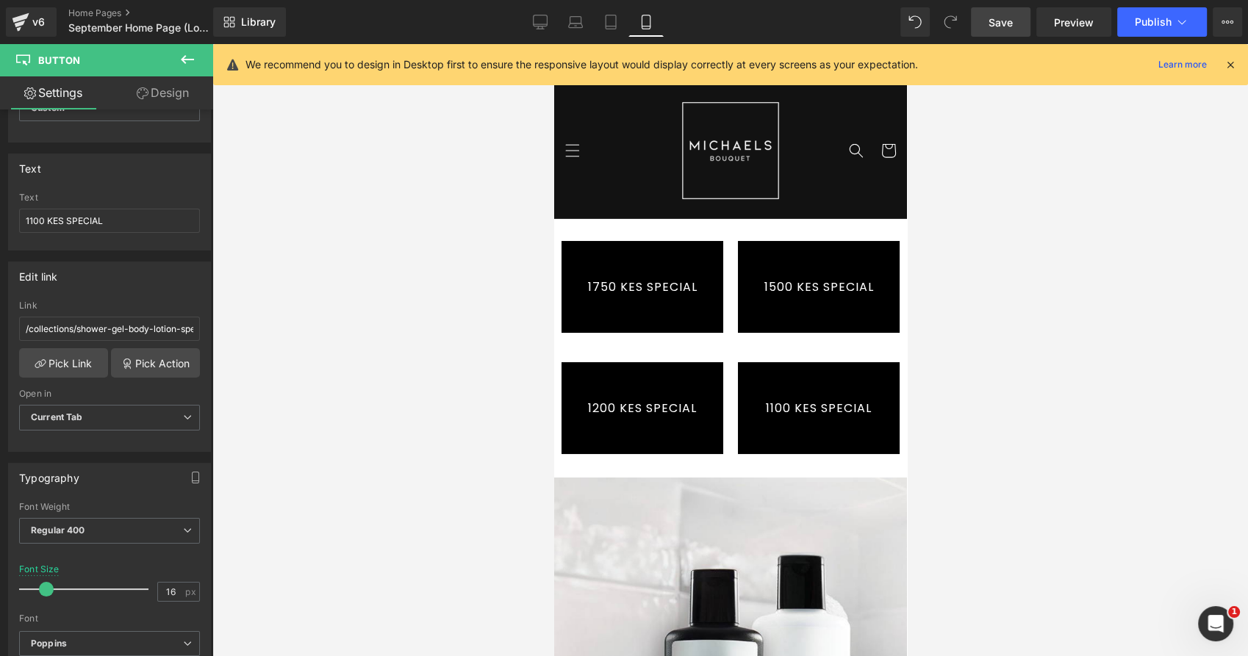
click at [1012, 26] on span "Save" at bounding box center [1000, 22] width 24 height 15
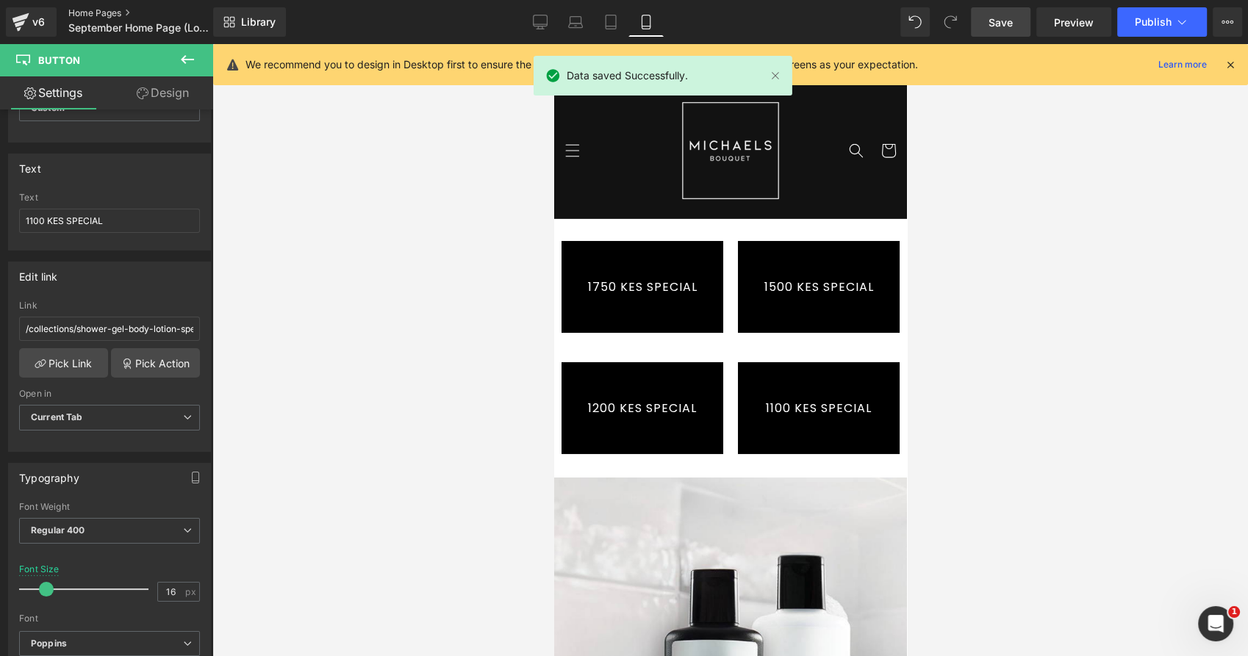
click at [102, 12] on link "Home Pages" at bounding box center [152, 13] width 169 height 12
